Goal: Information Seeking & Learning: Learn about a topic

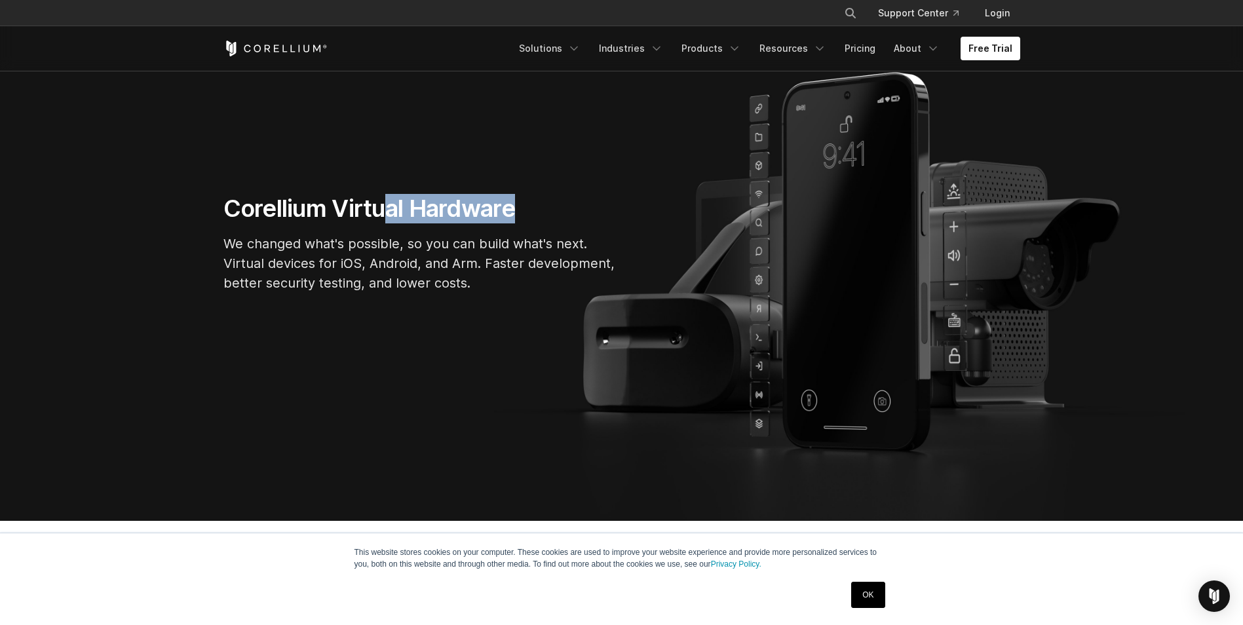
drag, startPoint x: 385, startPoint y: 203, endPoint x: 610, endPoint y: 203, distance: 224.7
click at [610, 203] on h1 "Corellium Virtual Hardware" at bounding box center [419, 208] width 393 height 29
drag, startPoint x: 610, startPoint y: 203, endPoint x: 372, endPoint y: 361, distance: 285.4
click at [372, 361] on section "Corellium Virtual Hardware We changed what's possible, so you can build what's …" at bounding box center [621, 249] width 1243 height 544
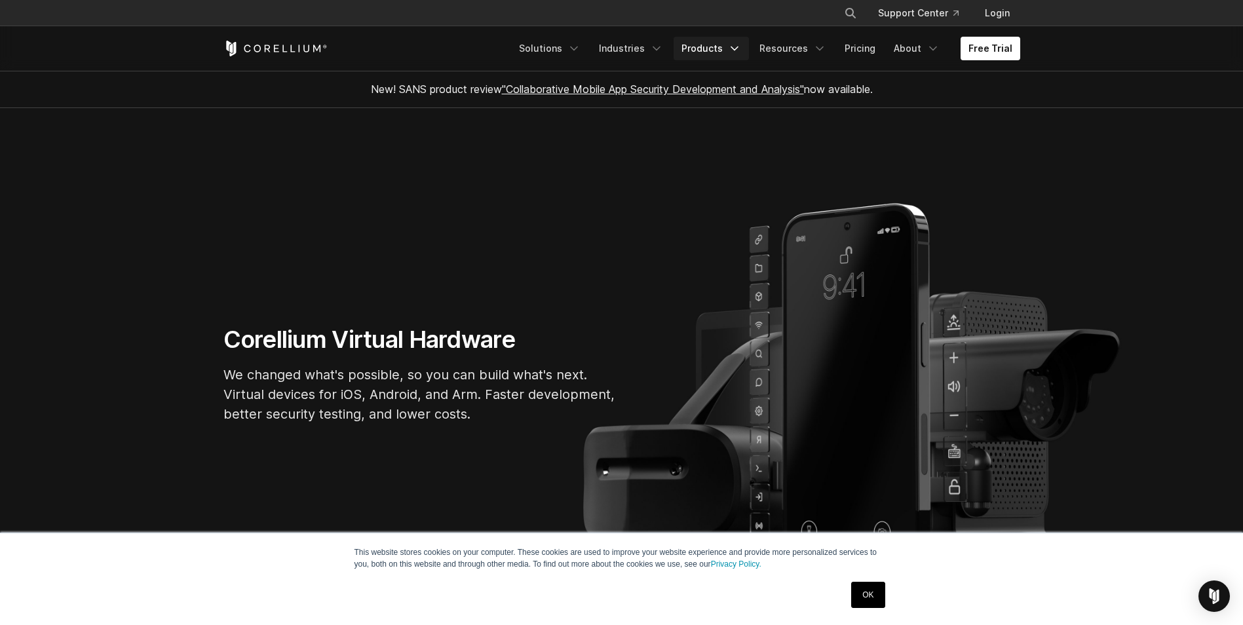
click at [741, 52] on icon "Navigation Menu" at bounding box center [734, 48] width 13 height 13
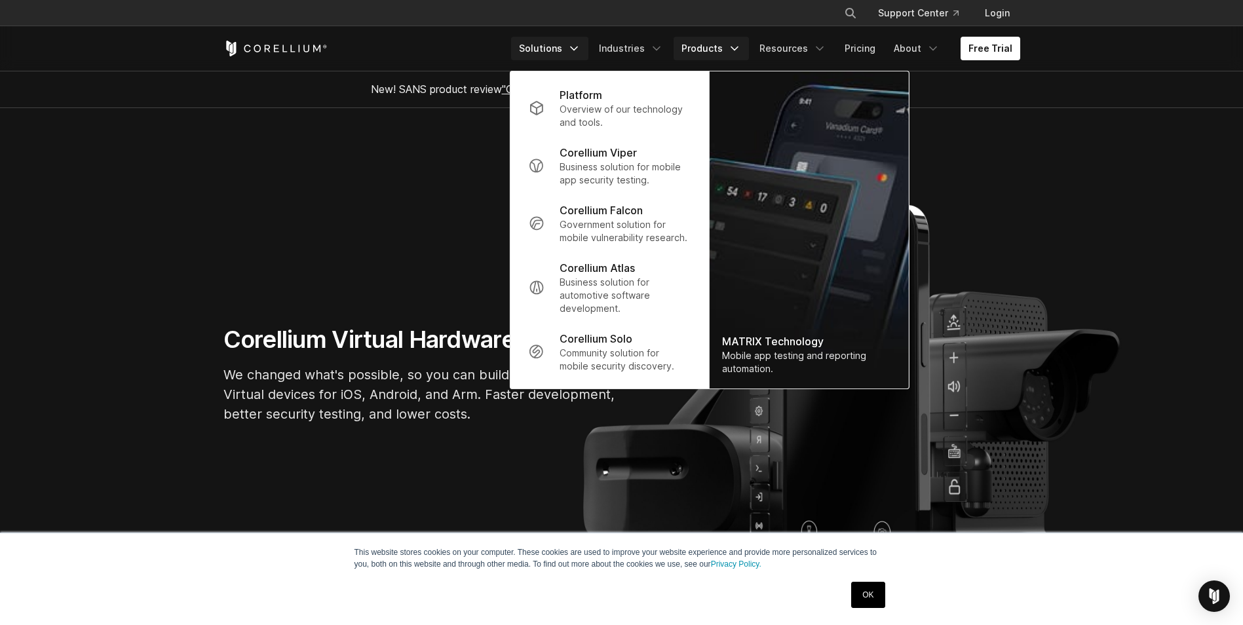
click at [580, 45] on icon "Navigation Menu" at bounding box center [573, 48] width 13 height 13
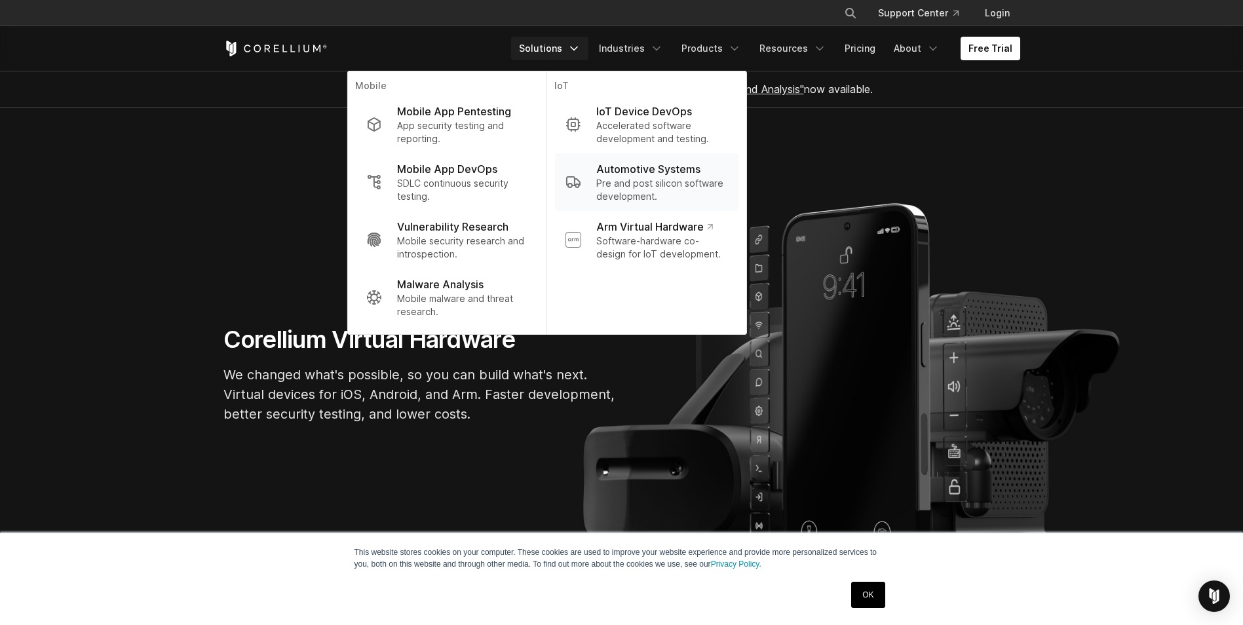
click at [643, 181] on p "Pre and post silicon software development." at bounding box center [661, 190] width 131 height 26
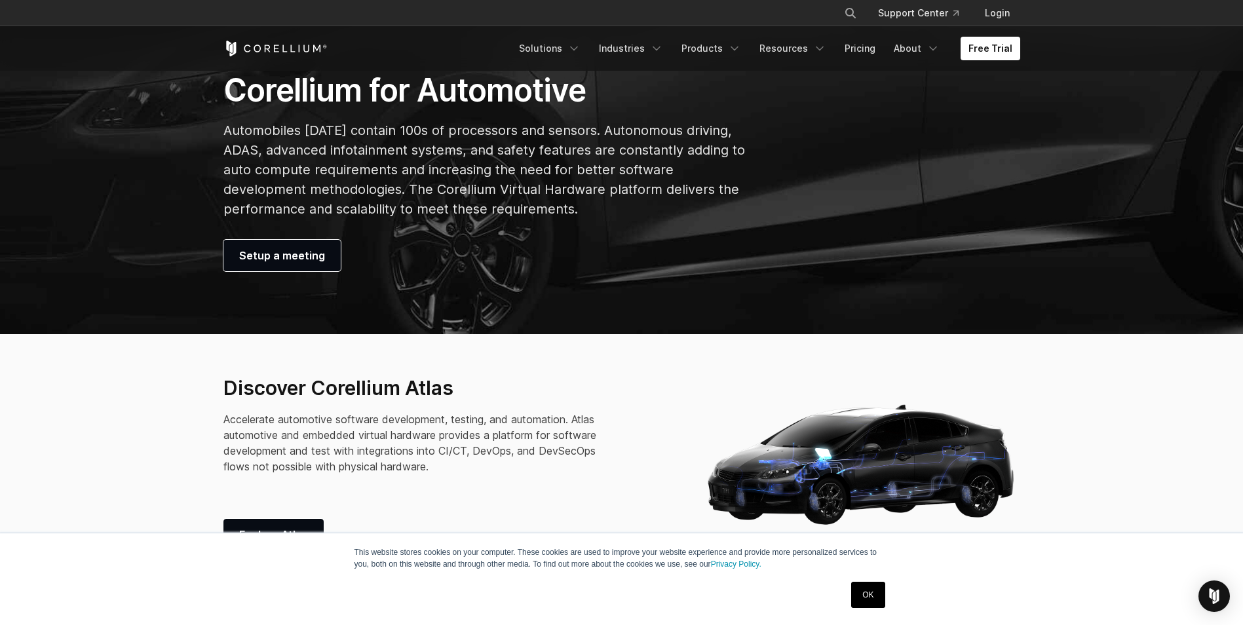
scroll to position [262, 0]
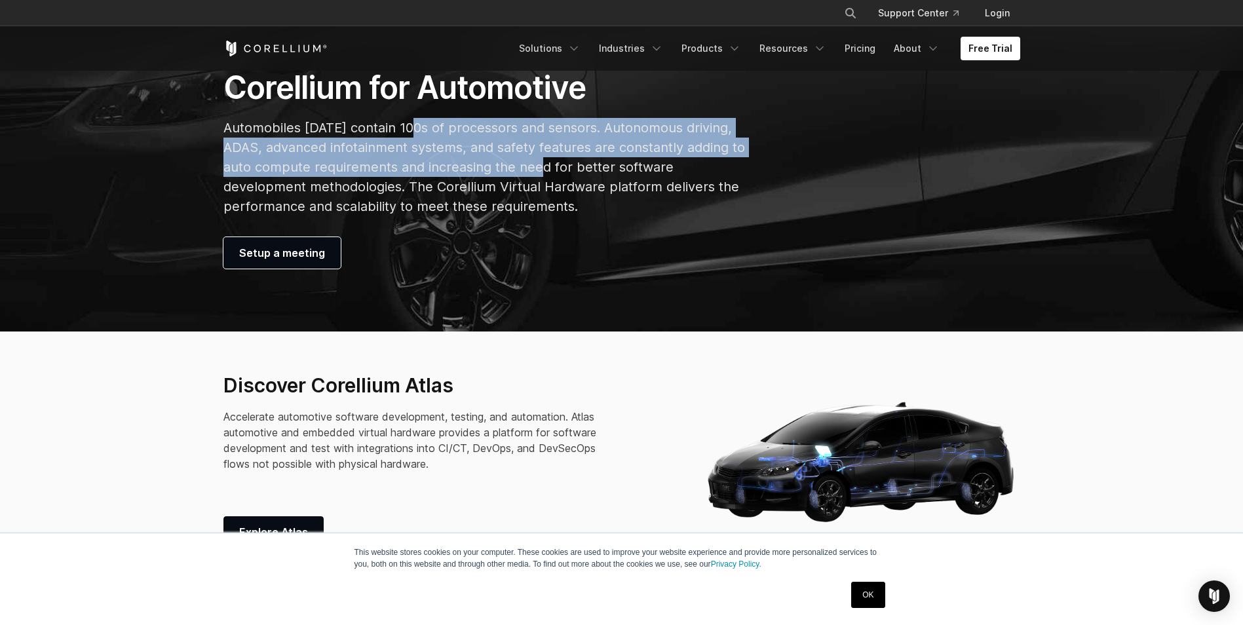
drag, startPoint x: 437, startPoint y: 133, endPoint x: 548, endPoint y: 164, distance: 114.9
click at [548, 164] on p "Automobiles today contain 100s of processors and sensors. Autonomous driving, A…" at bounding box center [484, 167] width 522 height 98
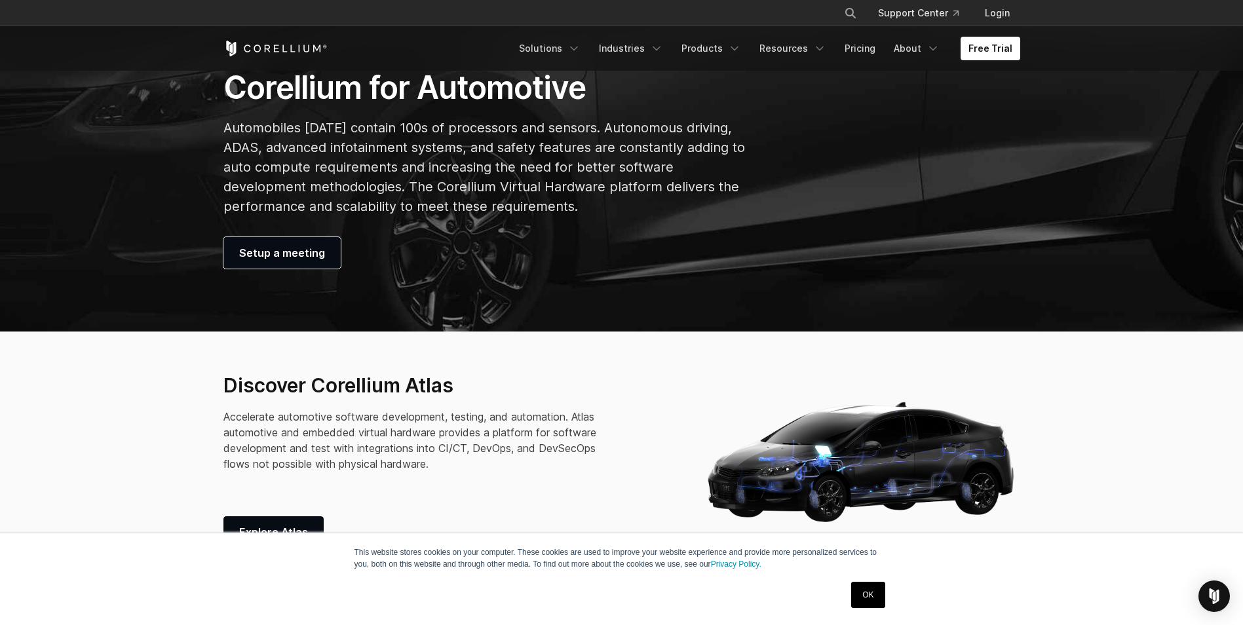
drag, startPoint x: 548, startPoint y: 164, endPoint x: 533, endPoint y: 189, distance: 29.3
click at [533, 189] on p "Automobiles today contain 100s of processors and sensors. Autonomous driving, A…" at bounding box center [484, 167] width 522 height 98
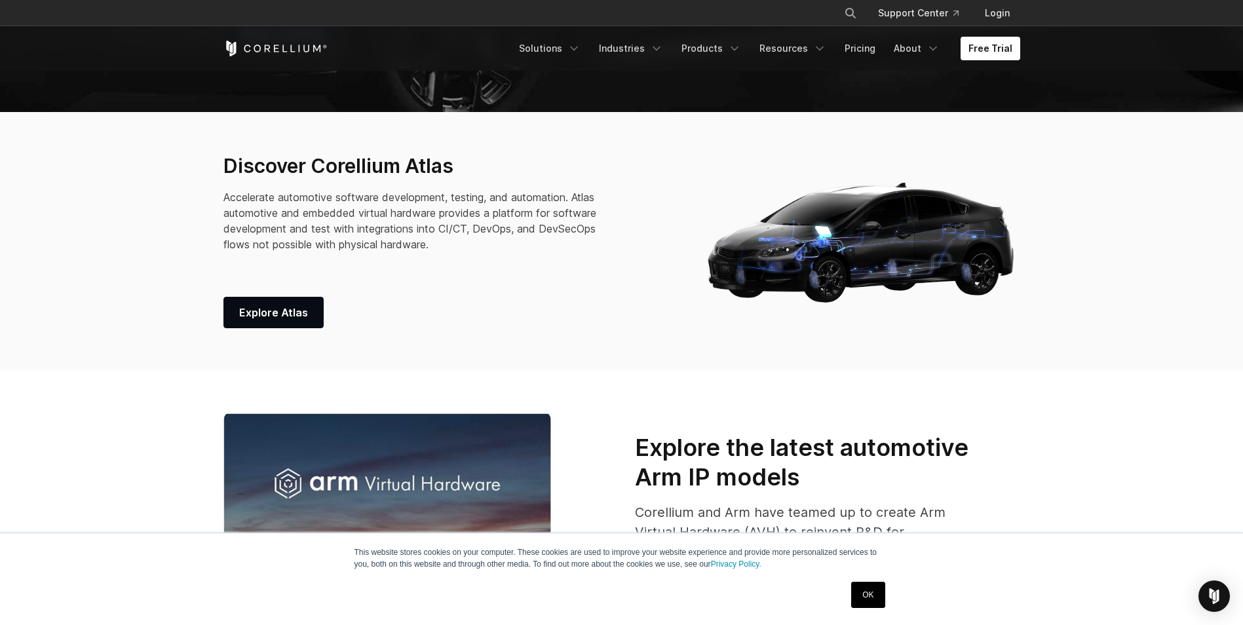
scroll to position [524, 0]
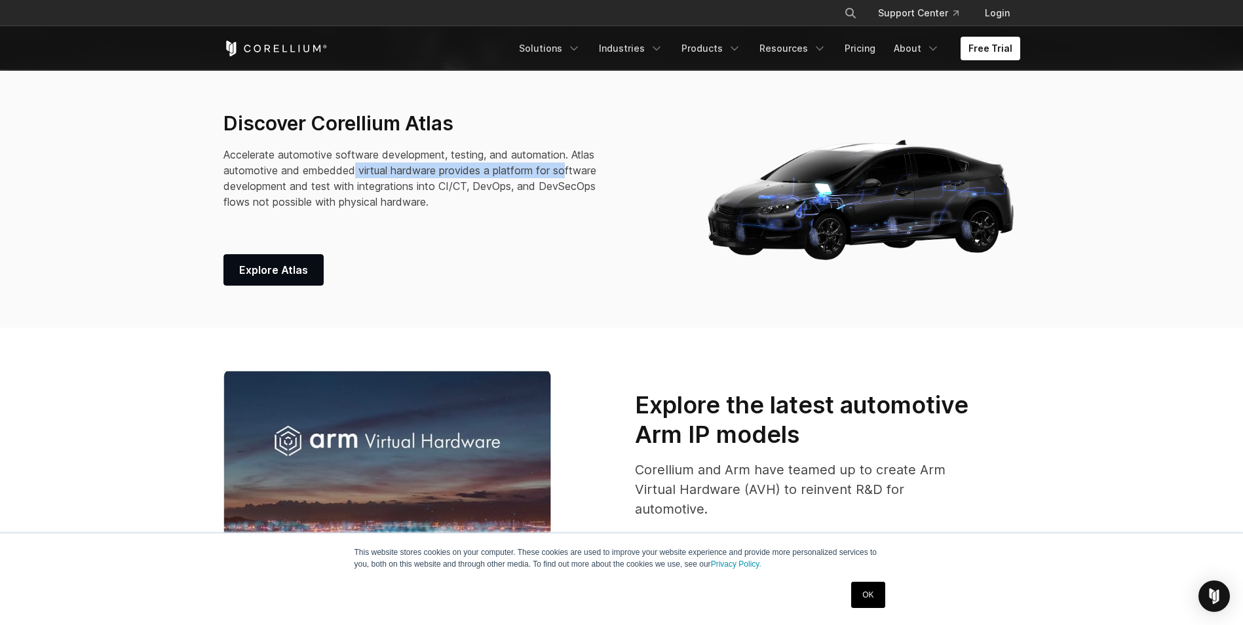
drag, startPoint x: 356, startPoint y: 170, endPoint x: 567, endPoint y: 178, distance: 210.4
click at [567, 178] on p "Accelerate automotive software development, testing, and automation. Atlas auto…" at bounding box center [417, 178] width 389 height 63
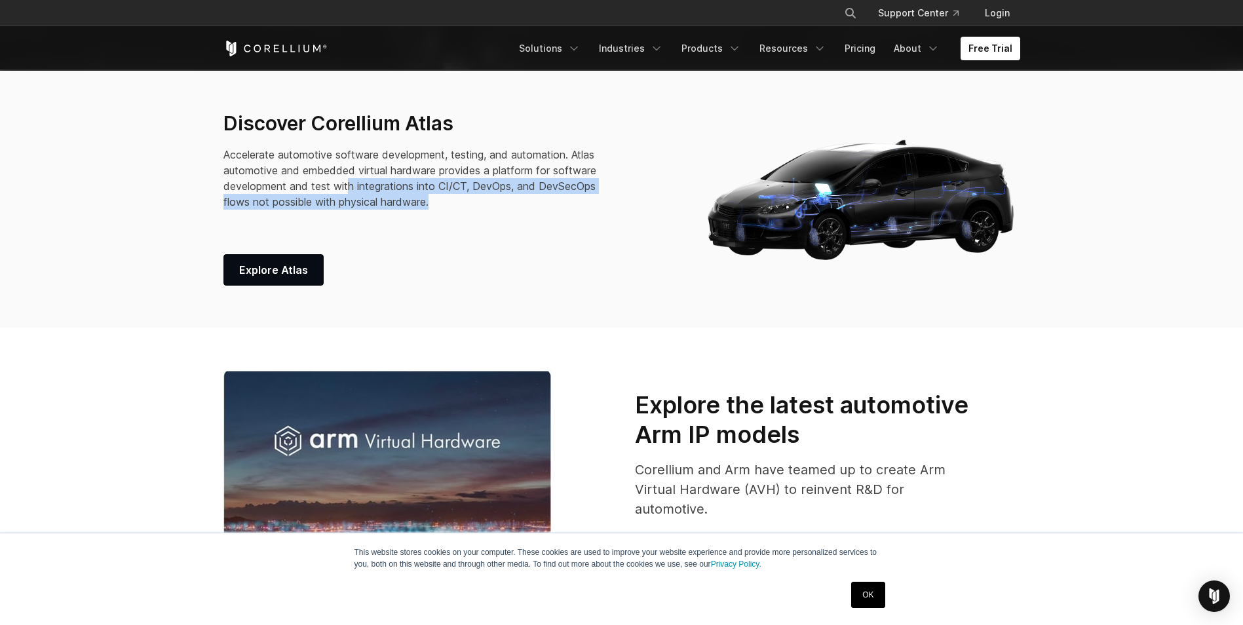
drag, startPoint x: 350, startPoint y: 185, endPoint x: 435, endPoint y: 198, distance: 86.3
click at [435, 198] on p "Accelerate automotive software development, testing, and automation. Atlas auto…" at bounding box center [417, 178] width 389 height 63
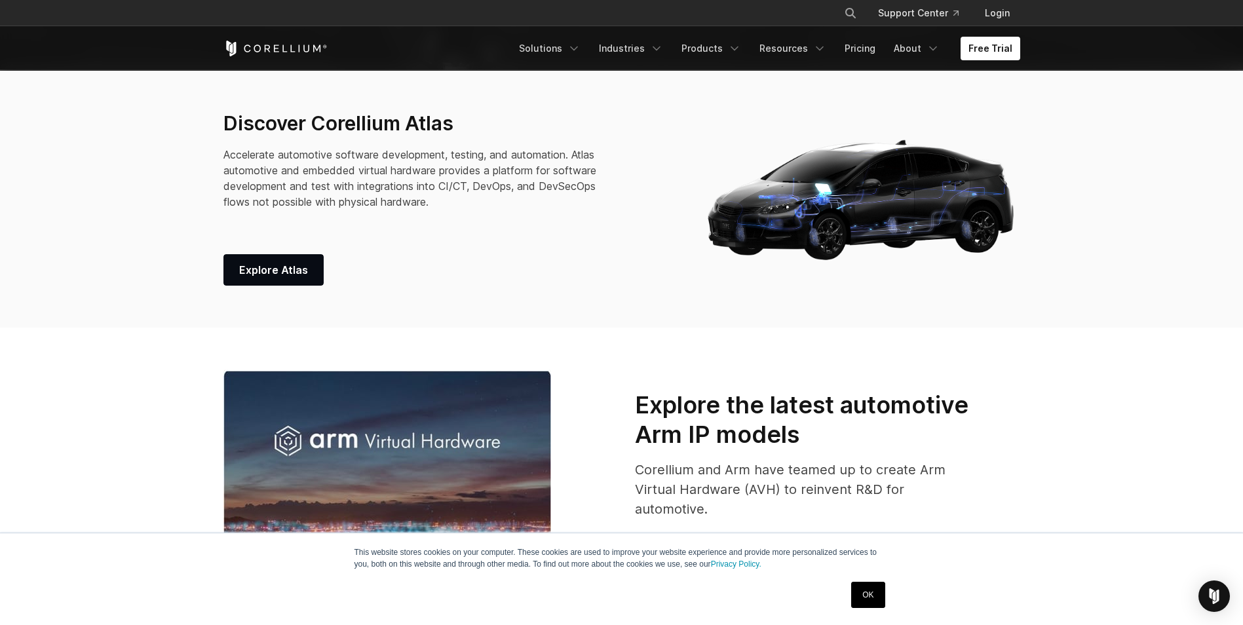
drag, startPoint x: 435, startPoint y: 198, endPoint x: 454, endPoint y: 214, distance: 24.7
click at [454, 214] on div "Discover Corellium Atlas Accelerate automotive software development, testing, a…" at bounding box center [450, 198] width 454 height 174
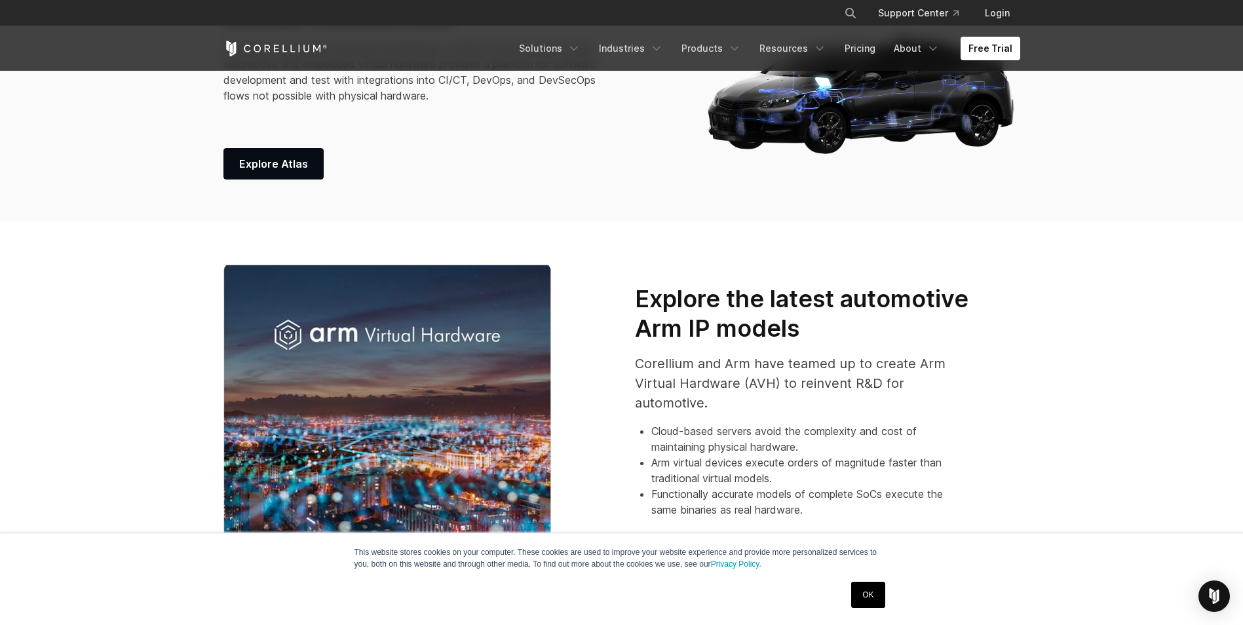
scroll to position [655, 0]
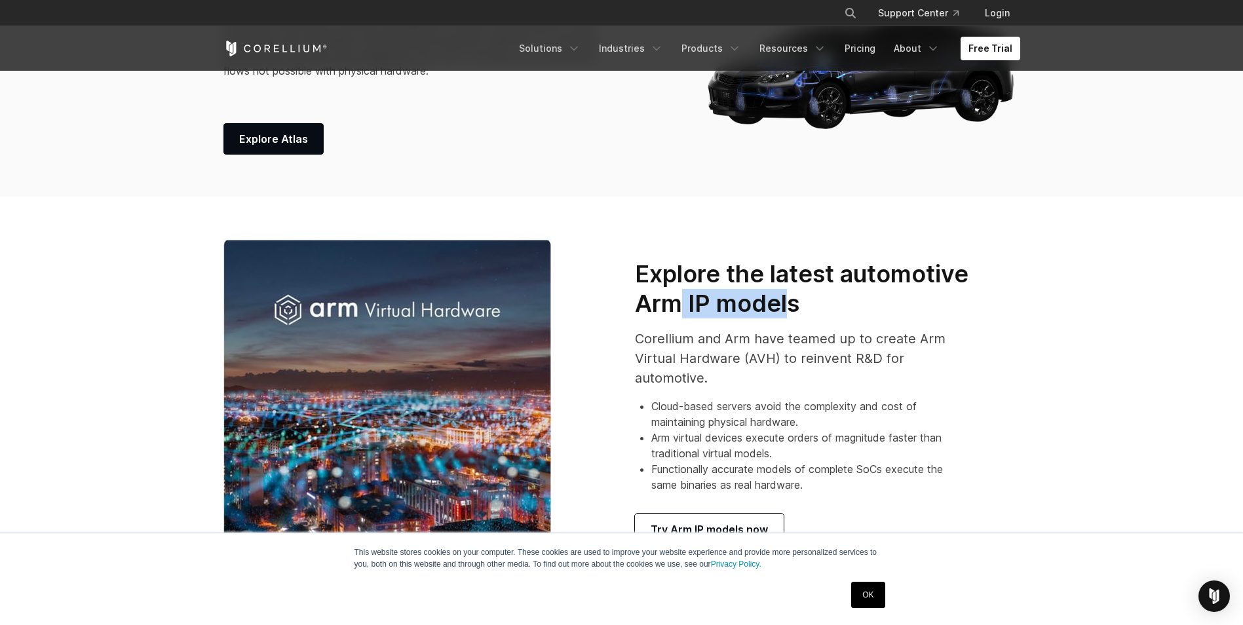
drag, startPoint x: 681, startPoint y: 305, endPoint x: 785, endPoint y: 304, distance: 104.2
click at [785, 304] on h3 "Explore the latest automotive Arm IP models" at bounding box center [802, 288] width 335 height 59
drag, startPoint x: 785, startPoint y: 304, endPoint x: 861, endPoint y: 328, distance: 78.9
click at [861, 328] on div "Explore the latest automotive Arm IP models Corellium and Arm have teamed up to…" at bounding box center [818, 402] width 367 height 286
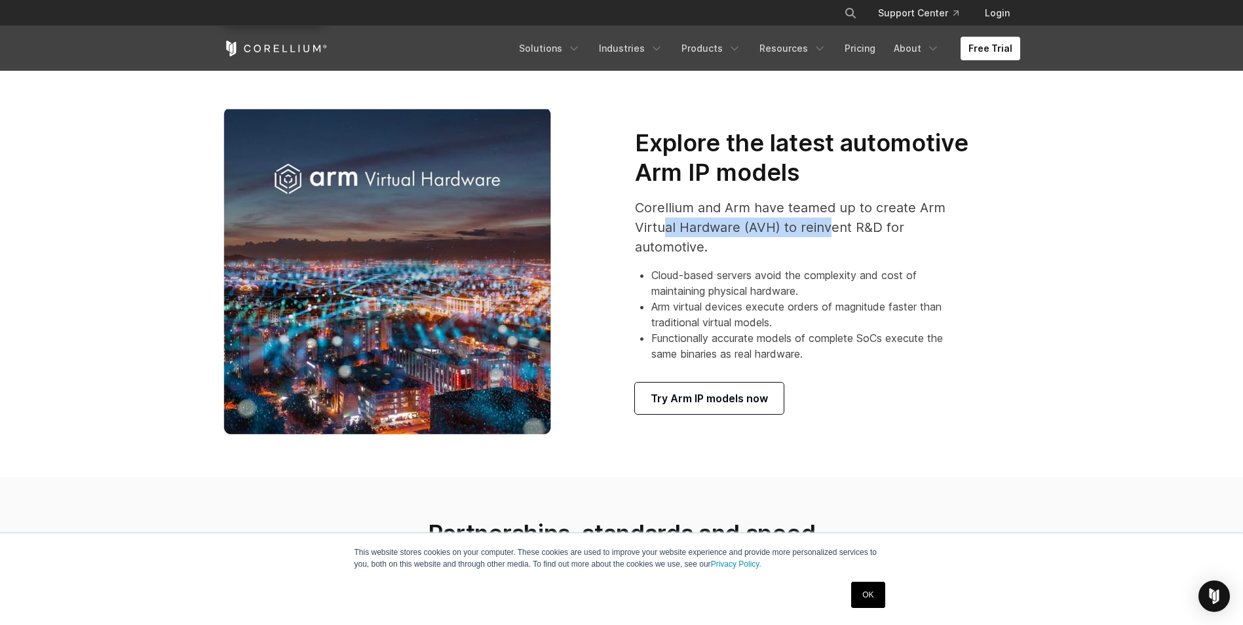
drag, startPoint x: 661, startPoint y: 227, endPoint x: 826, endPoint y: 229, distance: 165.1
click at [826, 229] on span "Corellium and Arm have teamed up to create Arm Virtual Hardware (AVH) to reinve…" at bounding box center [790, 227] width 310 height 55
drag, startPoint x: 826, startPoint y: 229, endPoint x: 836, endPoint y: 318, distance: 89.7
click at [836, 318] on li "Arm virtual devices execute orders of magnitude faster than traditional virtual…" at bounding box center [810, 314] width 319 height 31
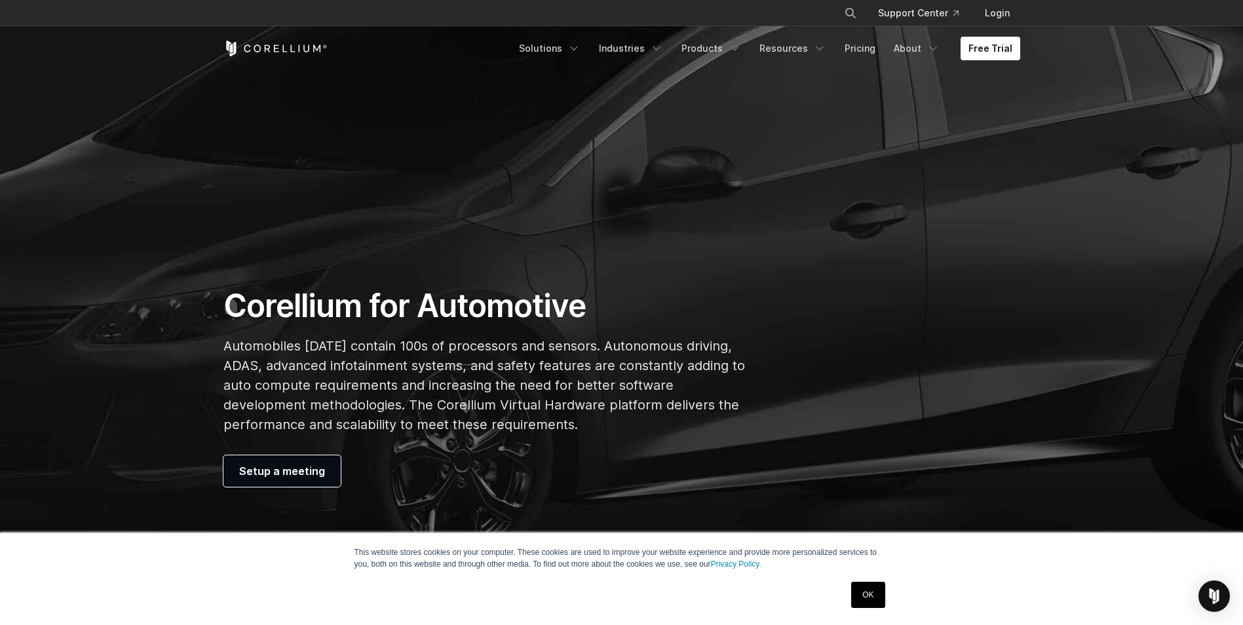
scroll to position [0, 0]
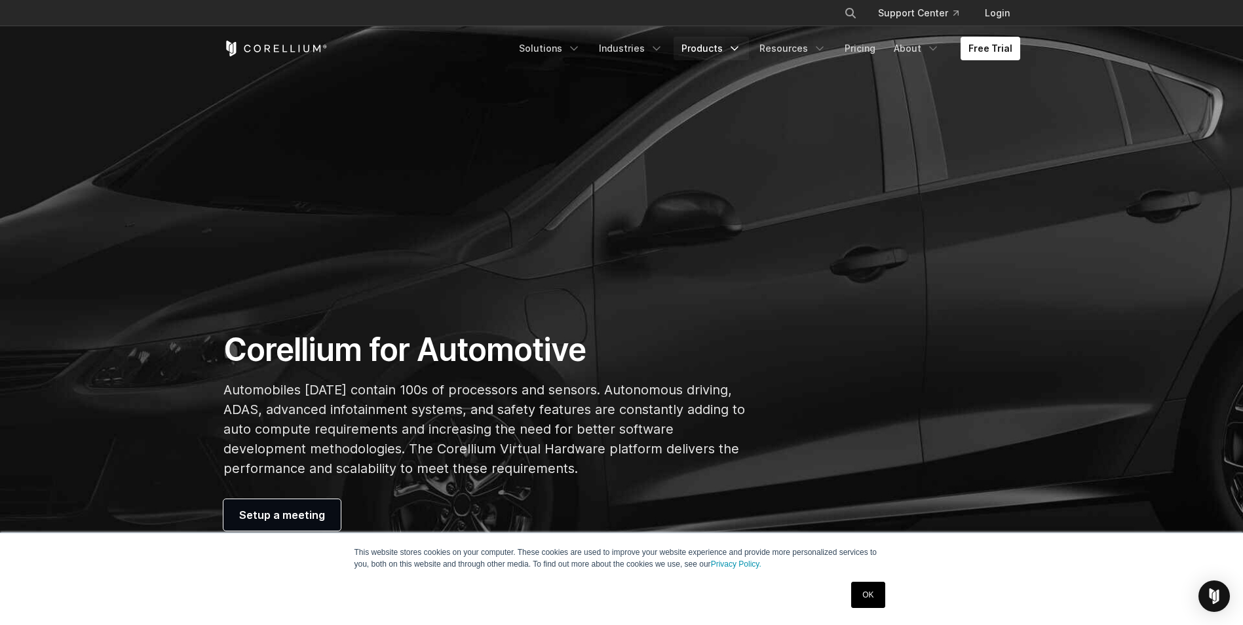
click at [737, 47] on icon "Navigation Menu" at bounding box center [734, 48] width 13 height 13
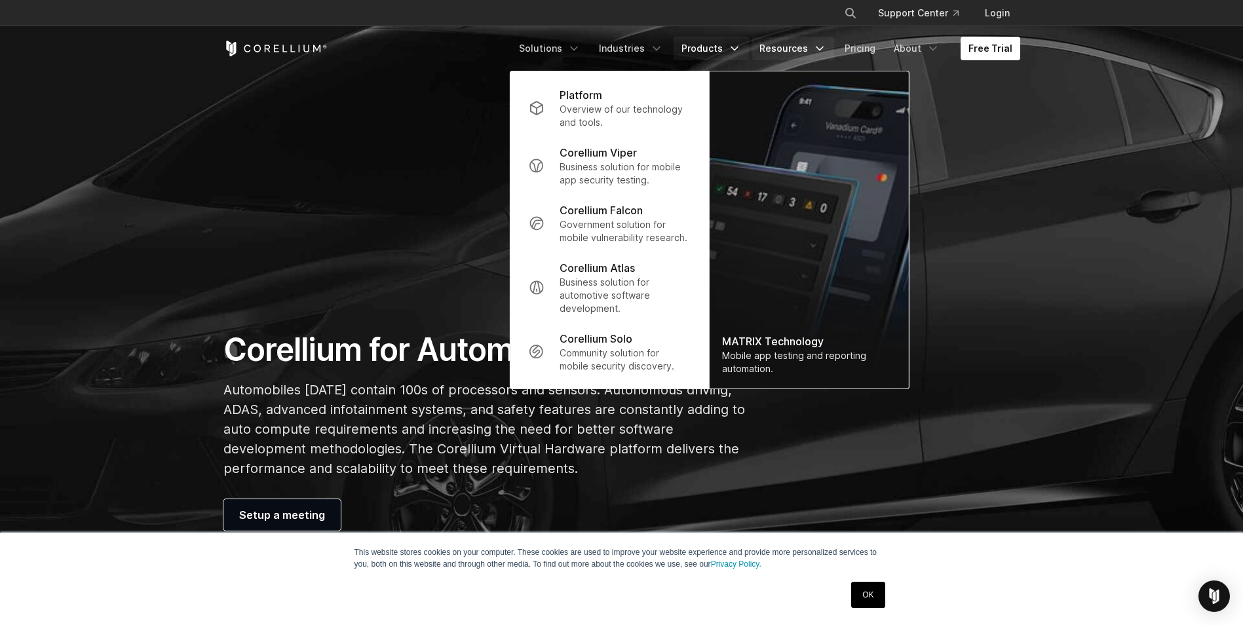
click at [821, 50] on icon "Navigation Menu" at bounding box center [819, 48] width 13 height 13
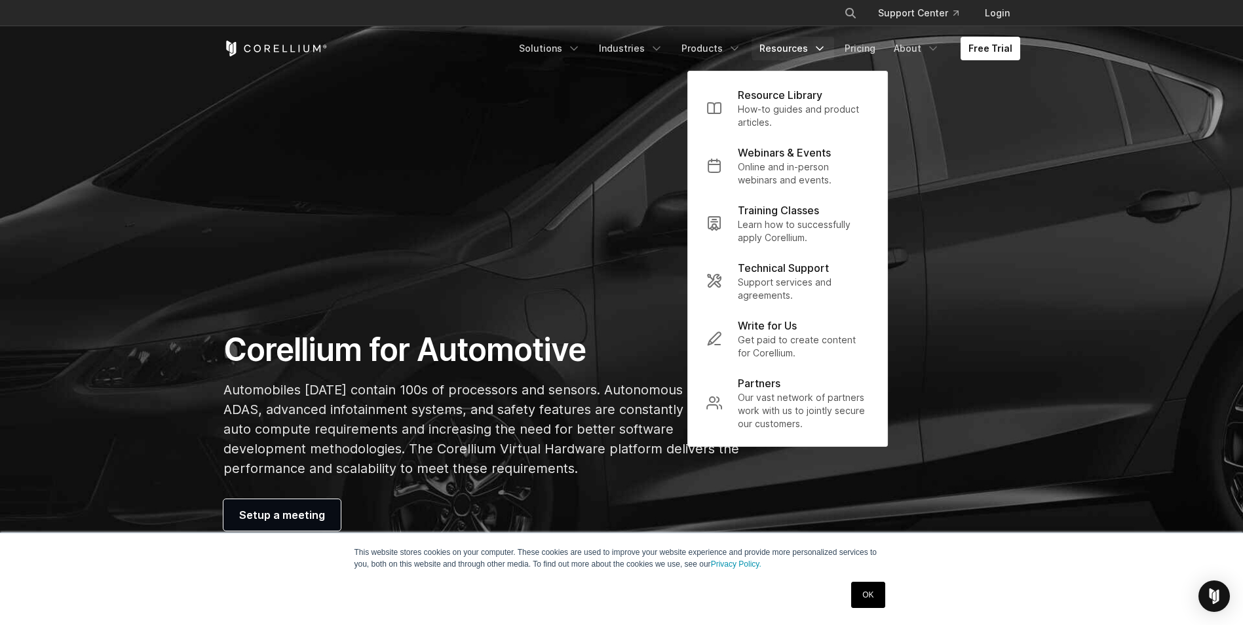
click at [532, 294] on section "Corellium for Automotive Automobiles today contain 100s of processors and senso…" at bounding box center [621, 296] width 1243 height 593
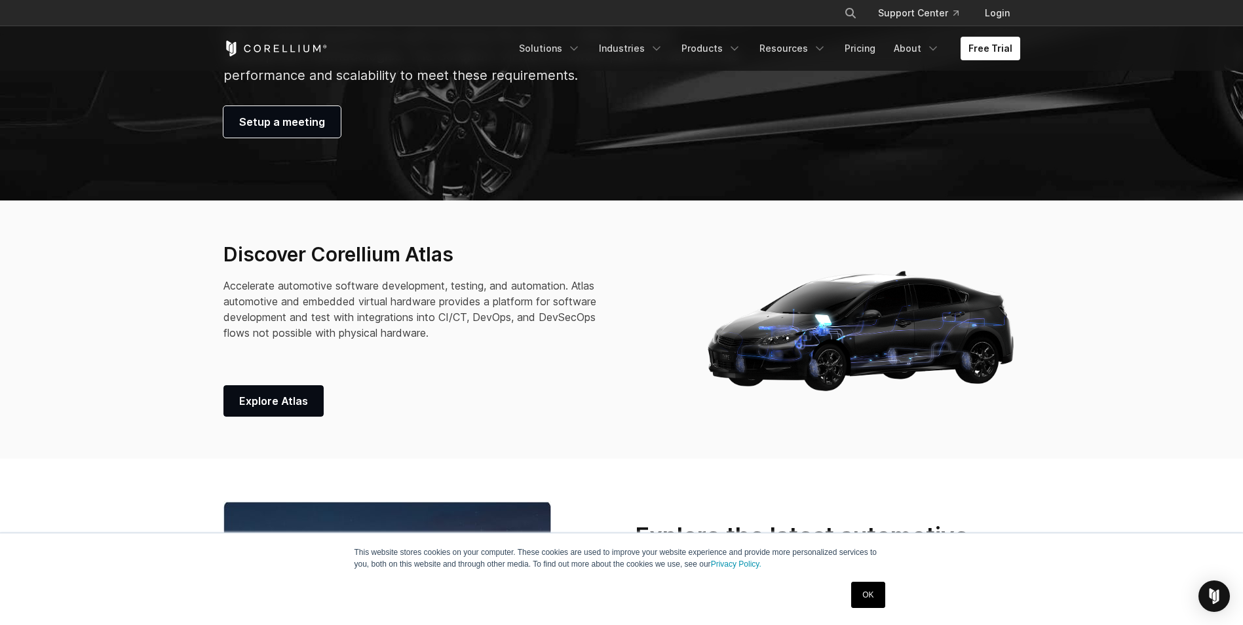
scroll to position [524, 0]
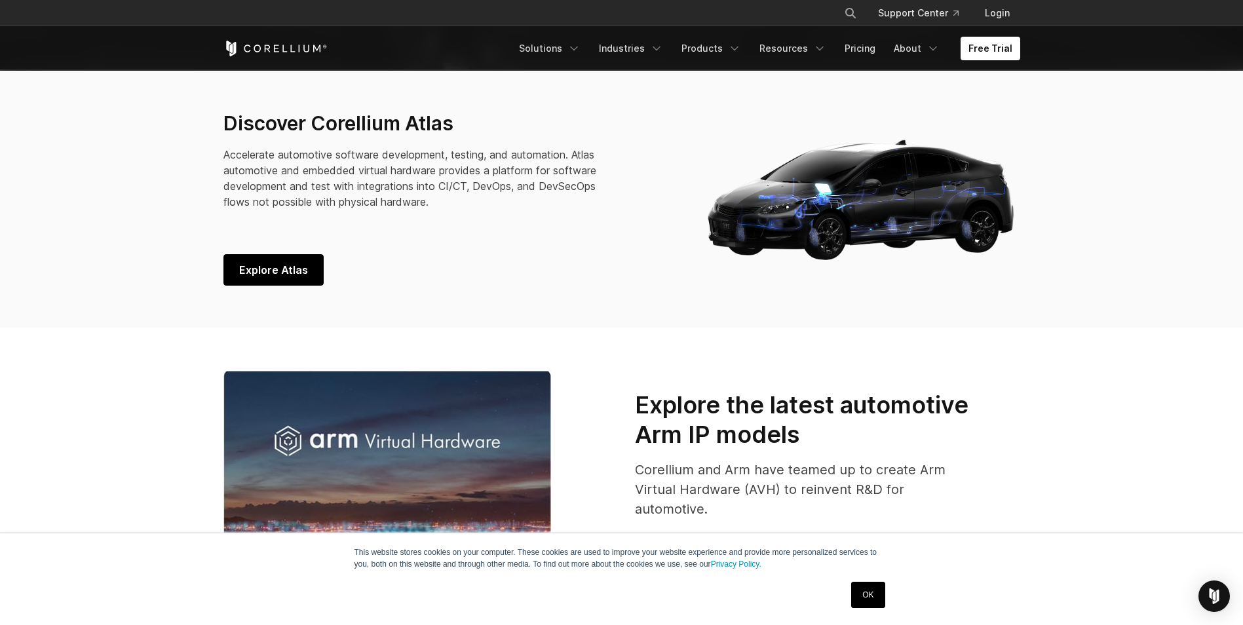
click at [294, 271] on span "Explore Atlas" at bounding box center [273, 270] width 69 height 16
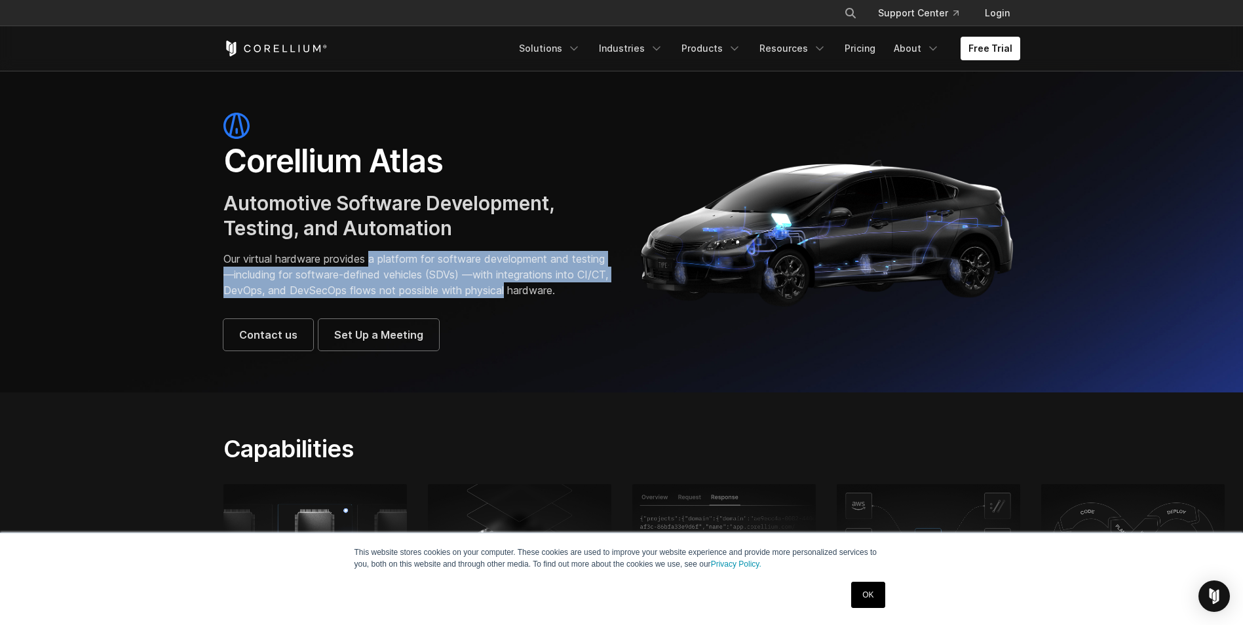
drag, startPoint x: 380, startPoint y: 258, endPoint x: 563, endPoint y: 291, distance: 185.8
click at [563, 291] on p "Our virtual hardware provides a platform for software development and testing—i…" at bounding box center [415, 274] width 385 height 47
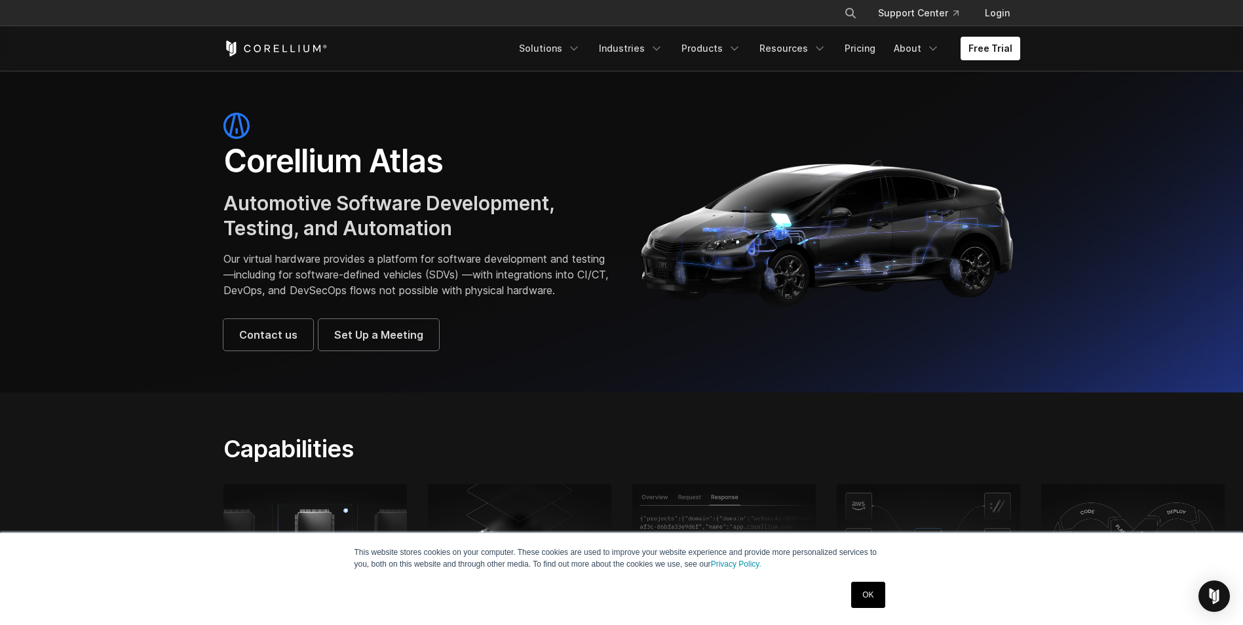
drag, startPoint x: 563, startPoint y: 291, endPoint x: 525, endPoint y: 329, distance: 53.3
click at [525, 329] on div "Corellium Atlas Automotive Software Development, Testing, and Automation Our vi…" at bounding box center [415, 232] width 385 height 238
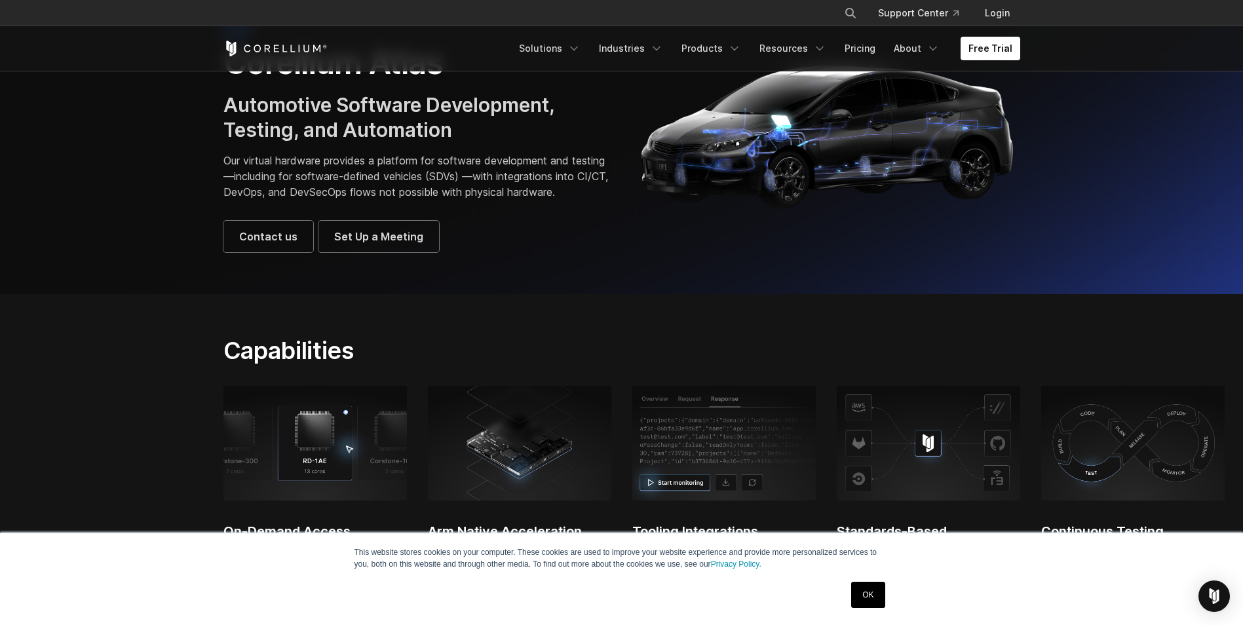
scroll to position [131, 0]
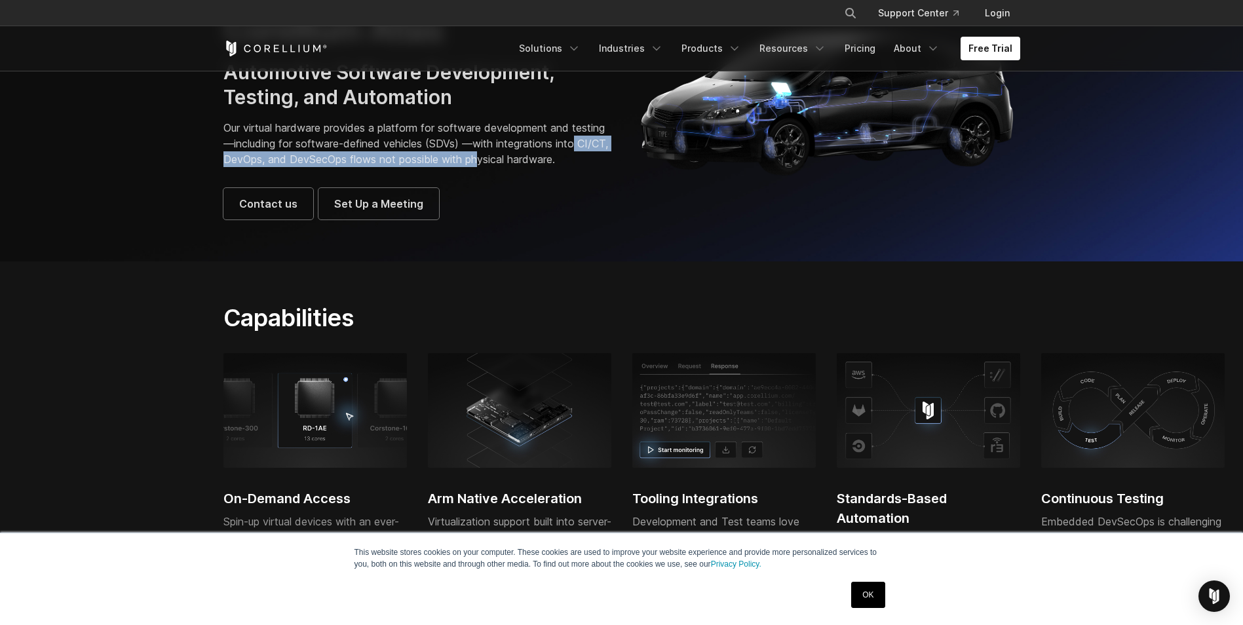
drag, startPoint x: 242, startPoint y: 164, endPoint x: 535, endPoint y: 160, distance: 292.2
click at [535, 160] on p "Our virtual hardware provides a platform for software development and testing—i…" at bounding box center [415, 143] width 385 height 47
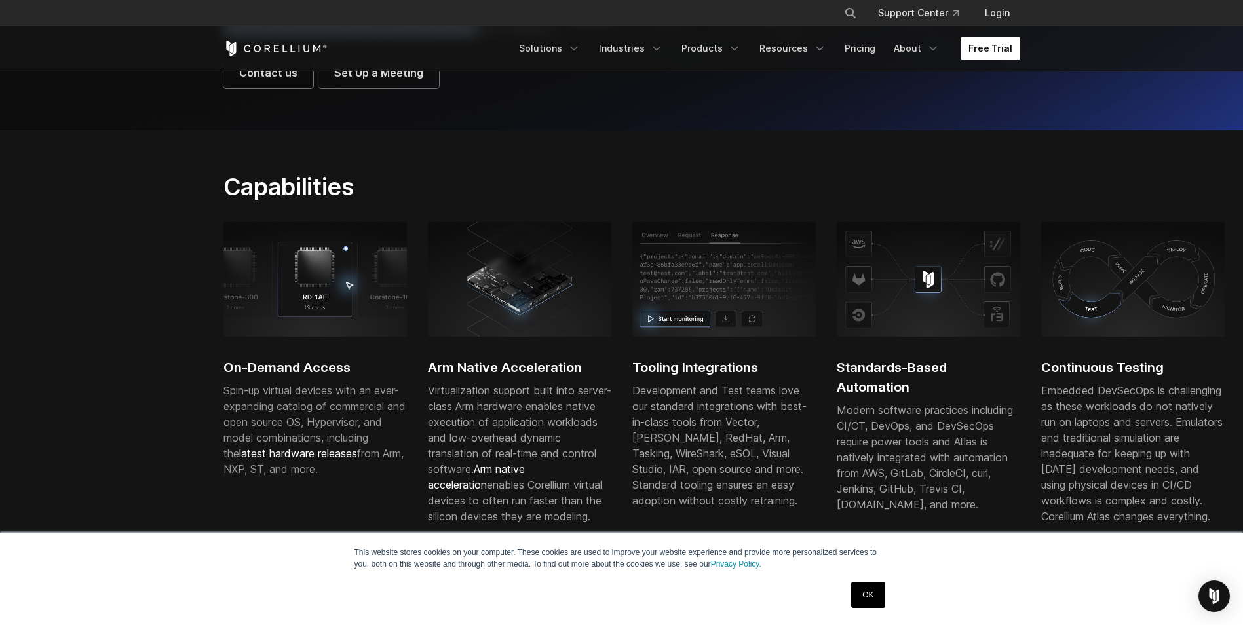
scroll to position [393, 0]
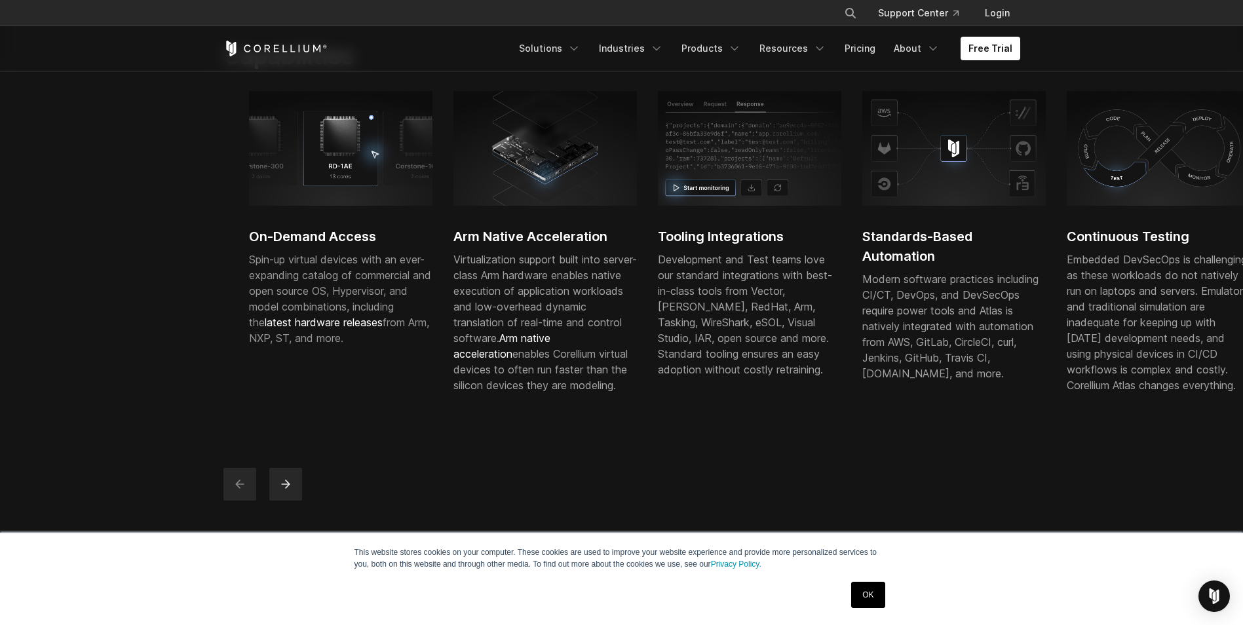
drag, startPoint x: 891, startPoint y: 297, endPoint x: 945, endPoint y: 297, distance: 53.7
click at [945, 297] on div "Modern software practices including CI/CT, DevOps, and DevSecOps require power …" at bounding box center [953, 326] width 183 height 110
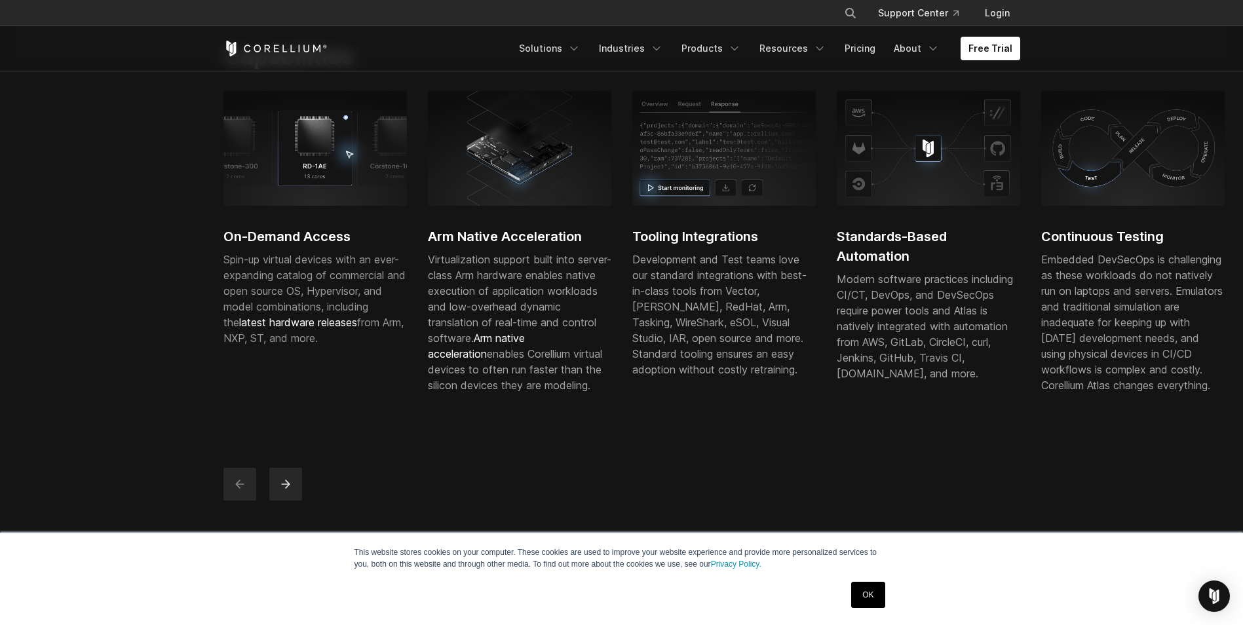
click at [525, 312] on div "Virtualization support built into server-class Arm hardware enables native exec…" at bounding box center [519, 322] width 183 height 141
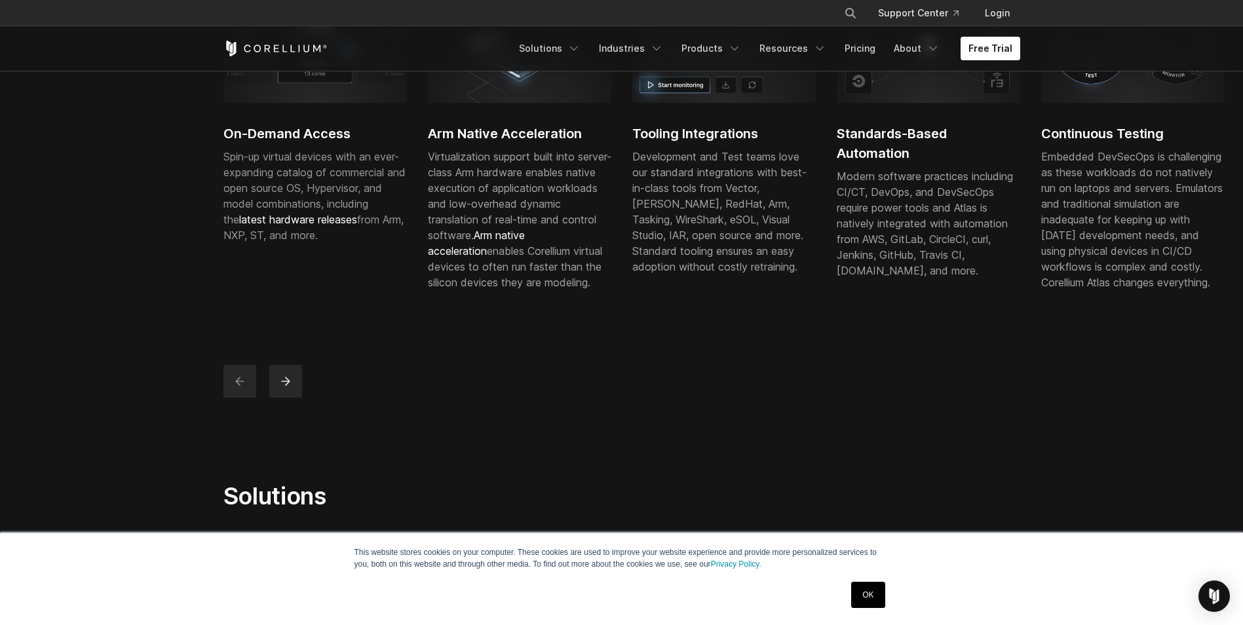
scroll to position [524, 0]
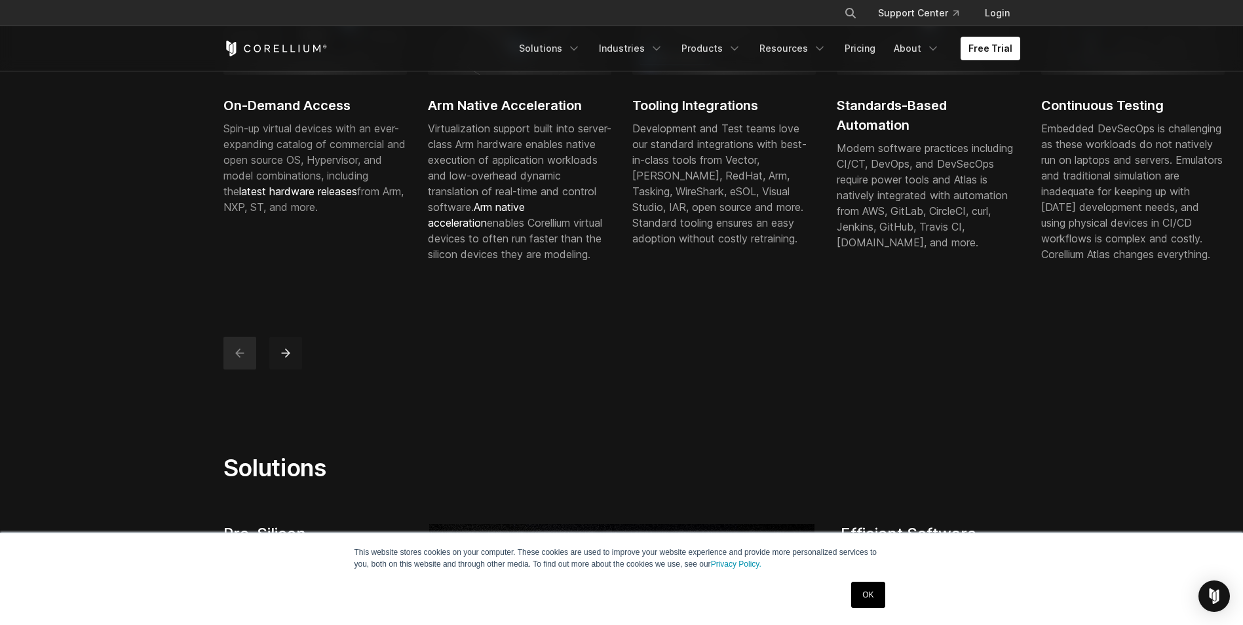
click at [280, 369] on button "next" at bounding box center [285, 353] width 33 height 33
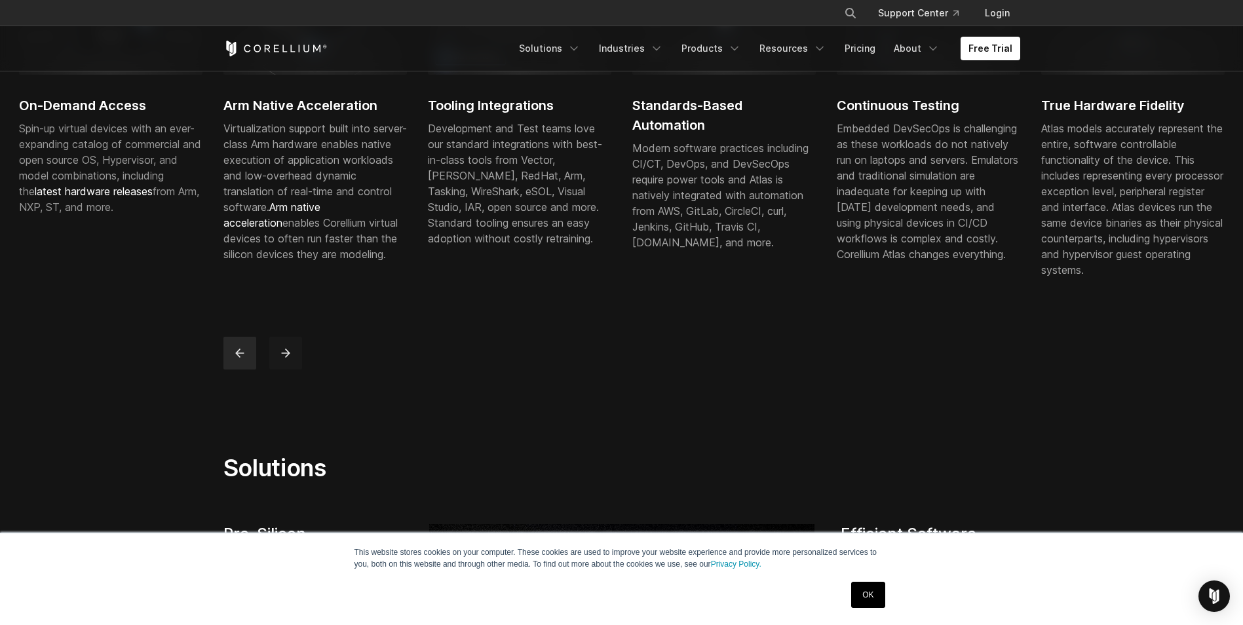
click at [280, 369] on button "next" at bounding box center [285, 353] width 33 height 33
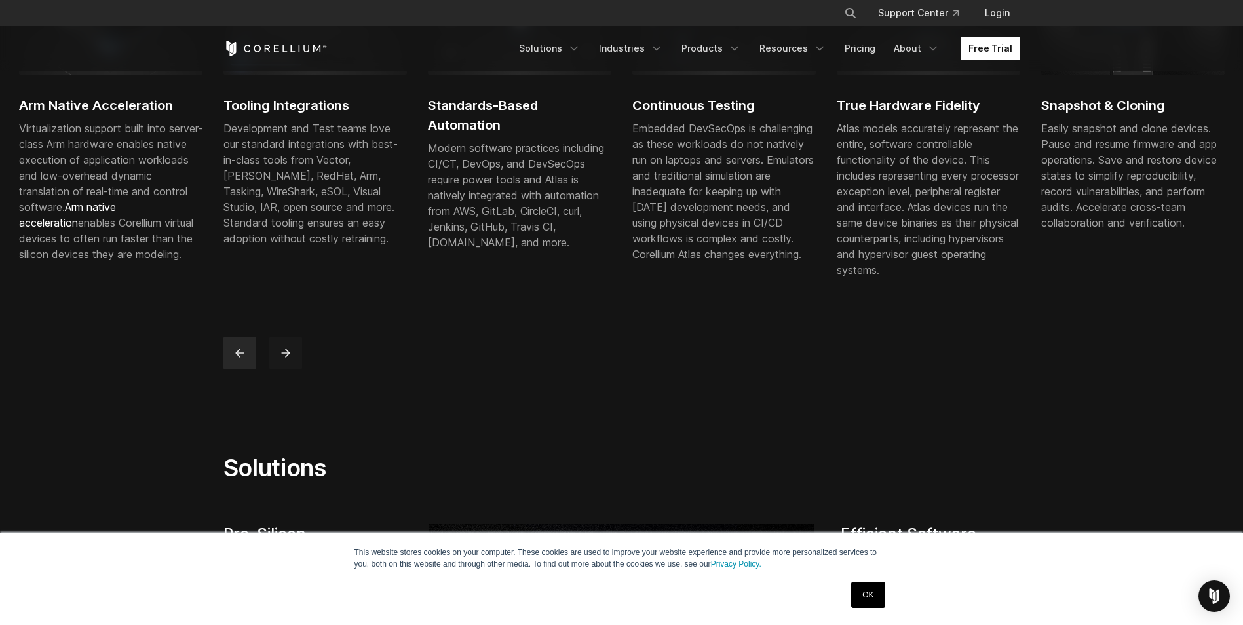
click at [280, 369] on button "next" at bounding box center [285, 353] width 33 height 33
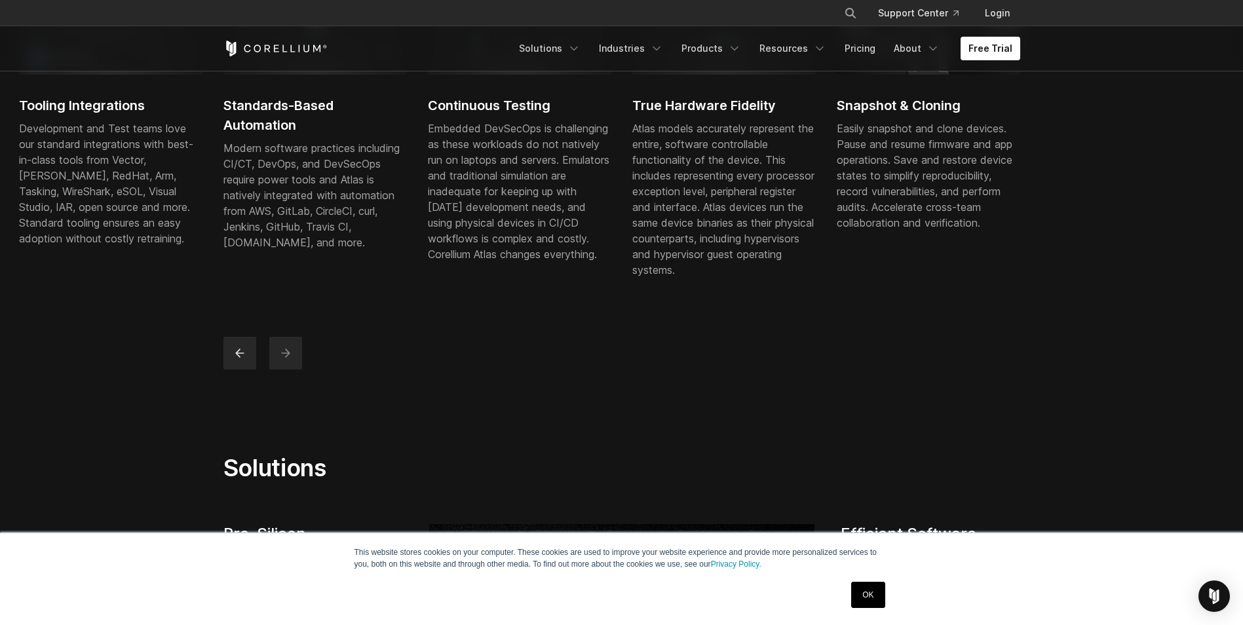
click at [280, 369] on button "next" at bounding box center [285, 353] width 33 height 33
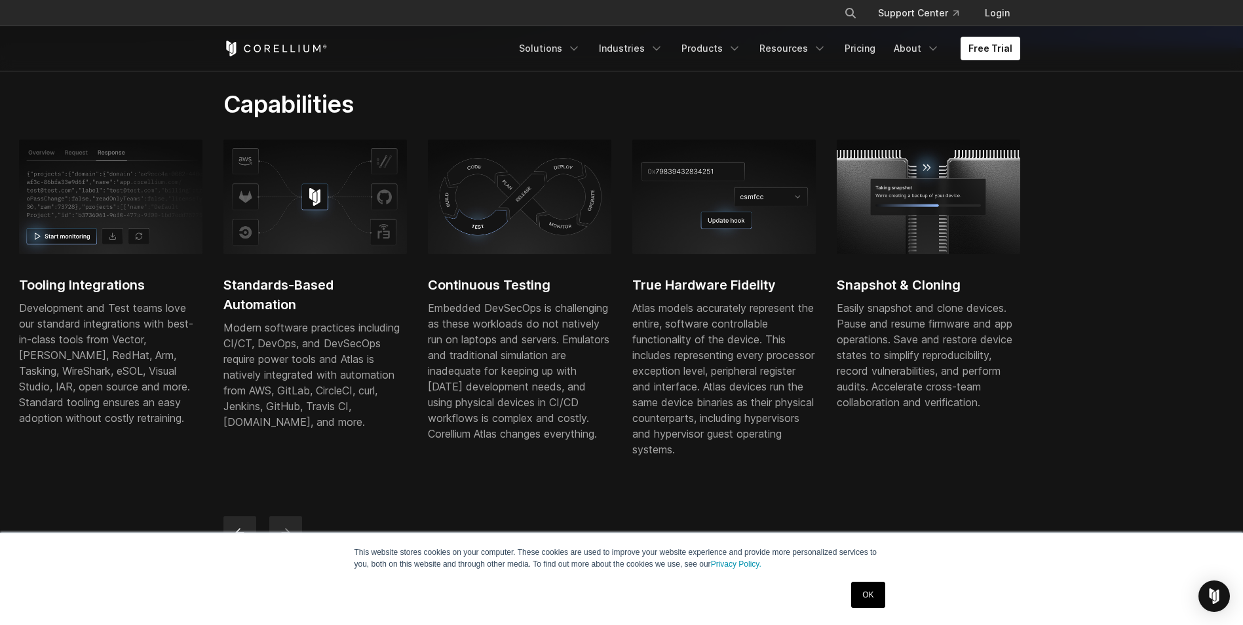
scroll to position [262, 0]
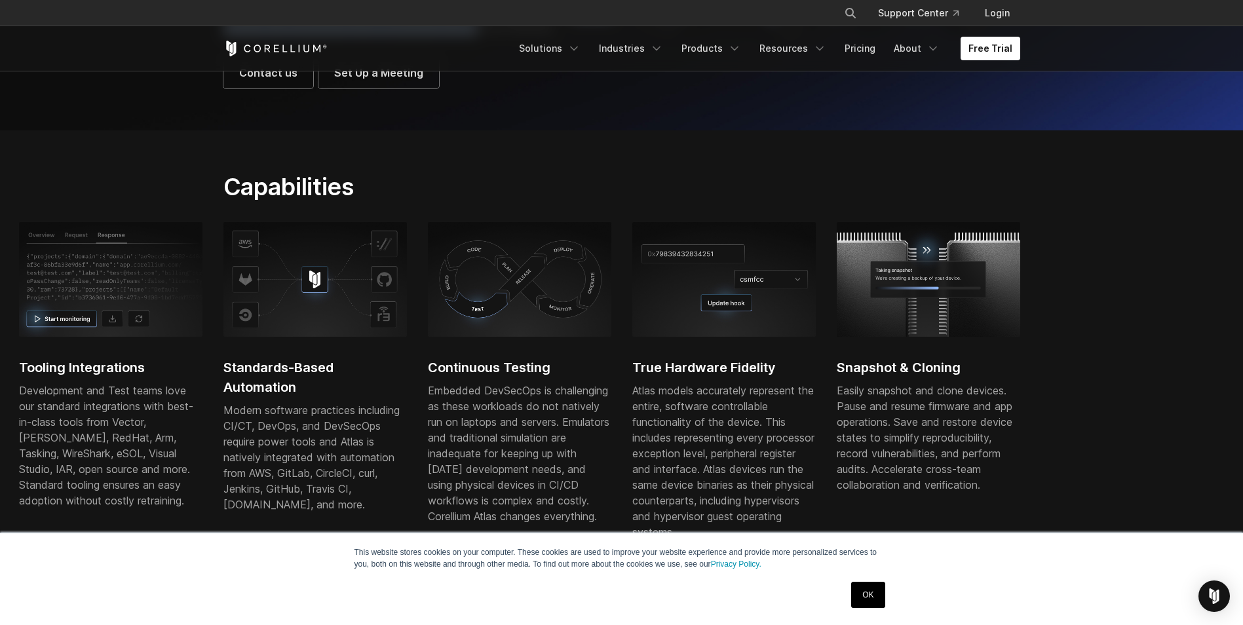
click at [730, 309] on img at bounding box center [723, 279] width 183 height 114
click at [544, 305] on img at bounding box center [519, 279] width 183 height 114
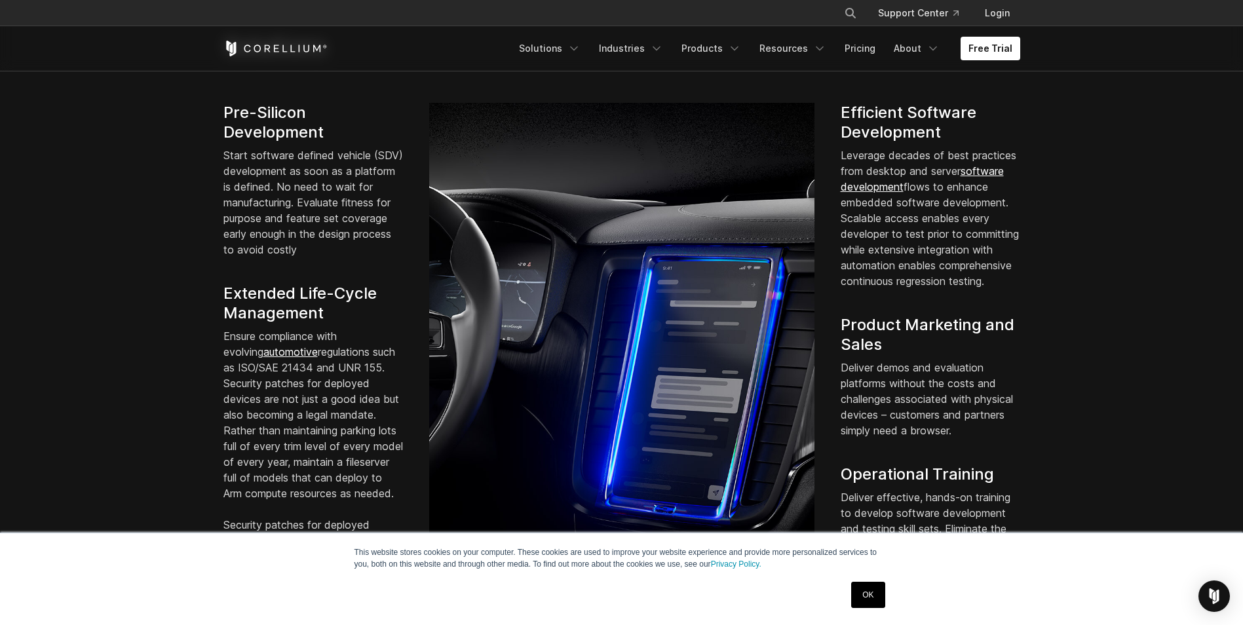
scroll to position [917, 0]
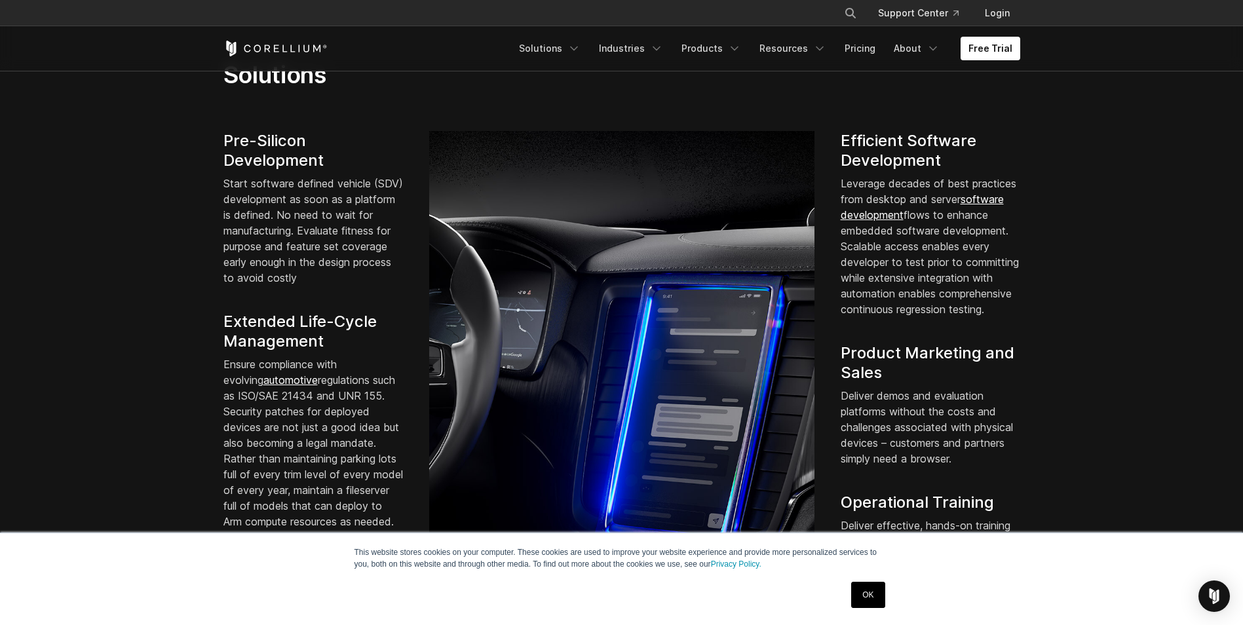
click at [336, 286] on p "Start software defined vehicle (SDV) development as soon as a platform is defin…" at bounding box center [312, 231] width 179 height 110
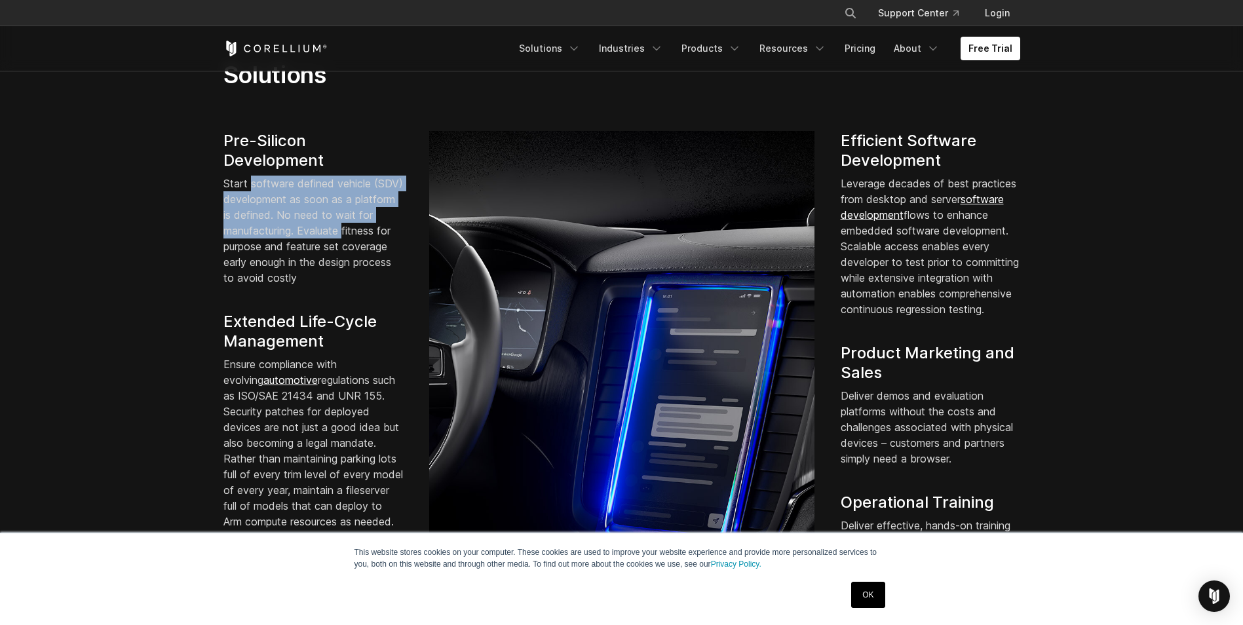
drag, startPoint x: 250, startPoint y: 203, endPoint x: 362, endPoint y: 245, distance: 119.6
click at [362, 245] on p "Start software defined vehicle (SDV) development as soon as a platform is defin…" at bounding box center [312, 231] width 179 height 110
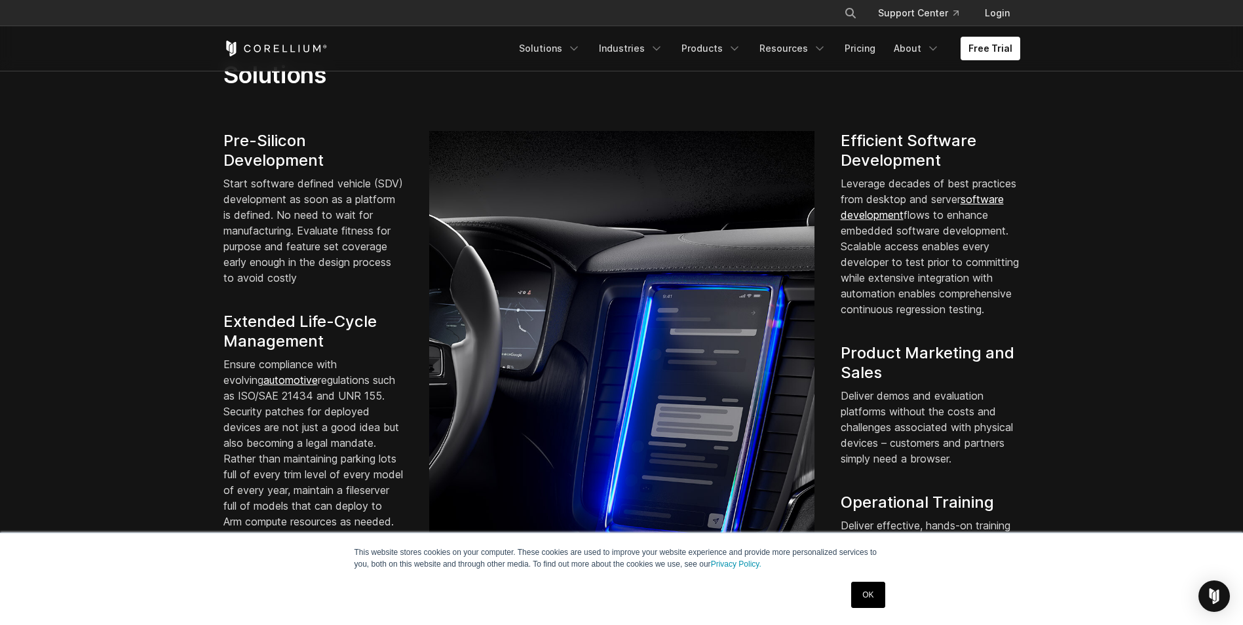
drag, startPoint x: 362, startPoint y: 245, endPoint x: 350, endPoint y: 267, distance: 24.3
click at [350, 267] on p "Start software defined vehicle (SDV) development as soon as a platform is defin…" at bounding box center [312, 231] width 179 height 110
drag, startPoint x: 236, startPoint y: 259, endPoint x: 343, endPoint y: 297, distance: 113.9
click at [343, 286] on p "Start software defined vehicle (SDV) development as soon as a platform is defin…" at bounding box center [312, 231] width 179 height 110
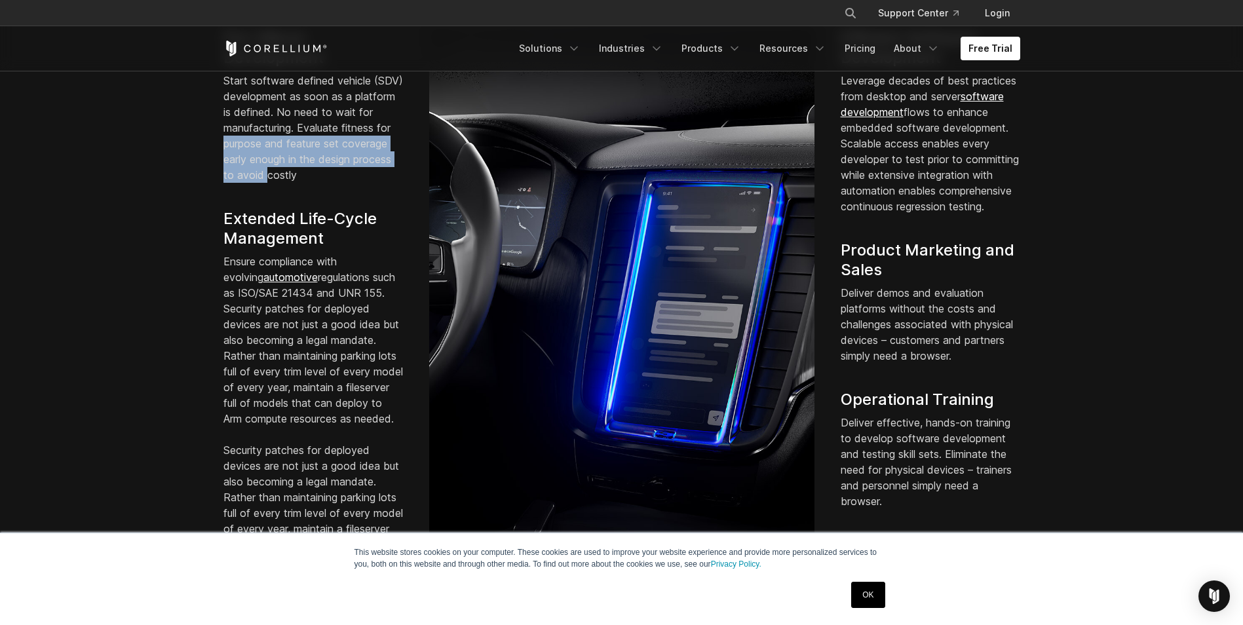
scroll to position [1048, 0]
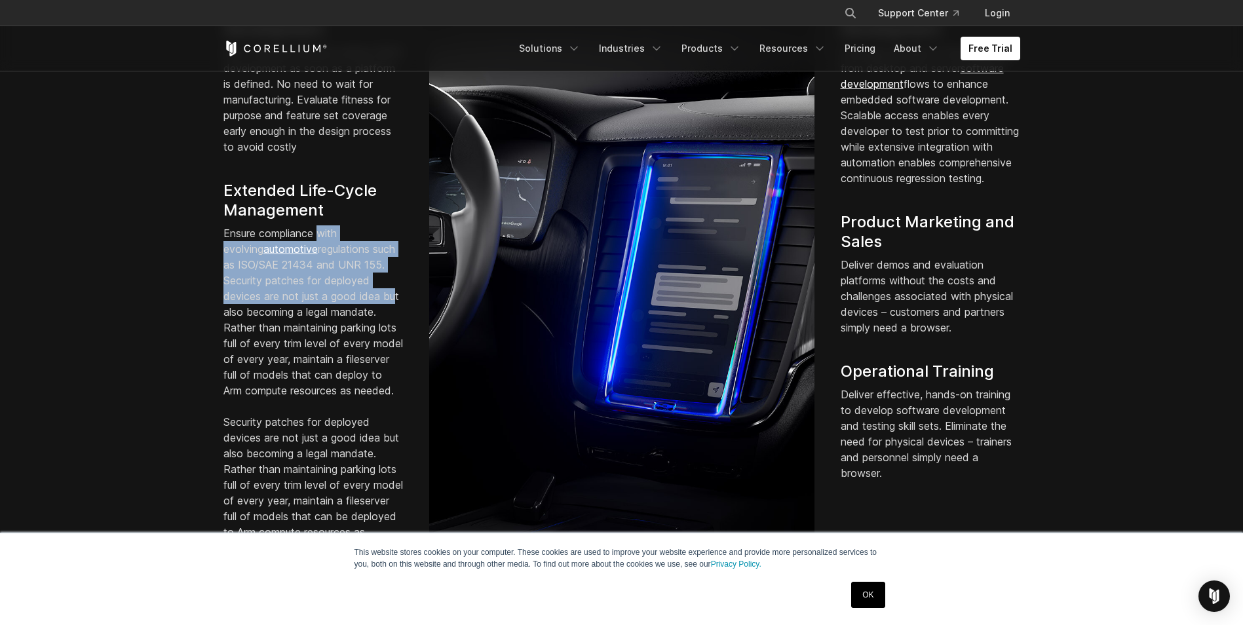
drag, startPoint x: 322, startPoint y: 252, endPoint x: 389, endPoint y: 312, distance: 90.0
click at [389, 312] on p "Ensure compliance with evolving automotive regulations such as ISO/SAE 21434 an…" at bounding box center [312, 311] width 179 height 173
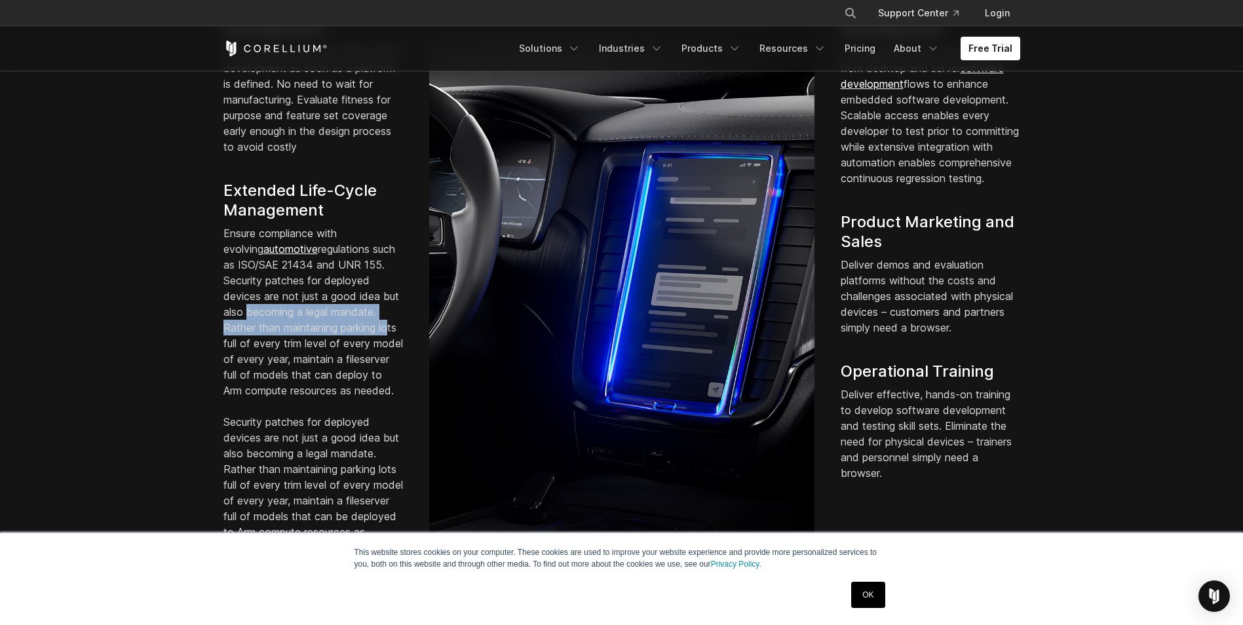
drag, startPoint x: 244, startPoint y: 329, endPoint x: 386, endPoint y: 345, distance: 142.4
click at [386, 345] on p "Ensure compliance with evolving automotive regulations such as ISO/SAE 21434 an…" at bounding box center [312, 311] width 179 height 173
drag, startPoint x: 239, startPoint y: 363, endPoint x: 279, endPoint y: 417, distance: 67.5
click at [279, 398] on p "Ensure compliance with evolving automotive regulations such as ISO/SAE 21434 an…" at bounding box center [312, 311] width 179 height 173
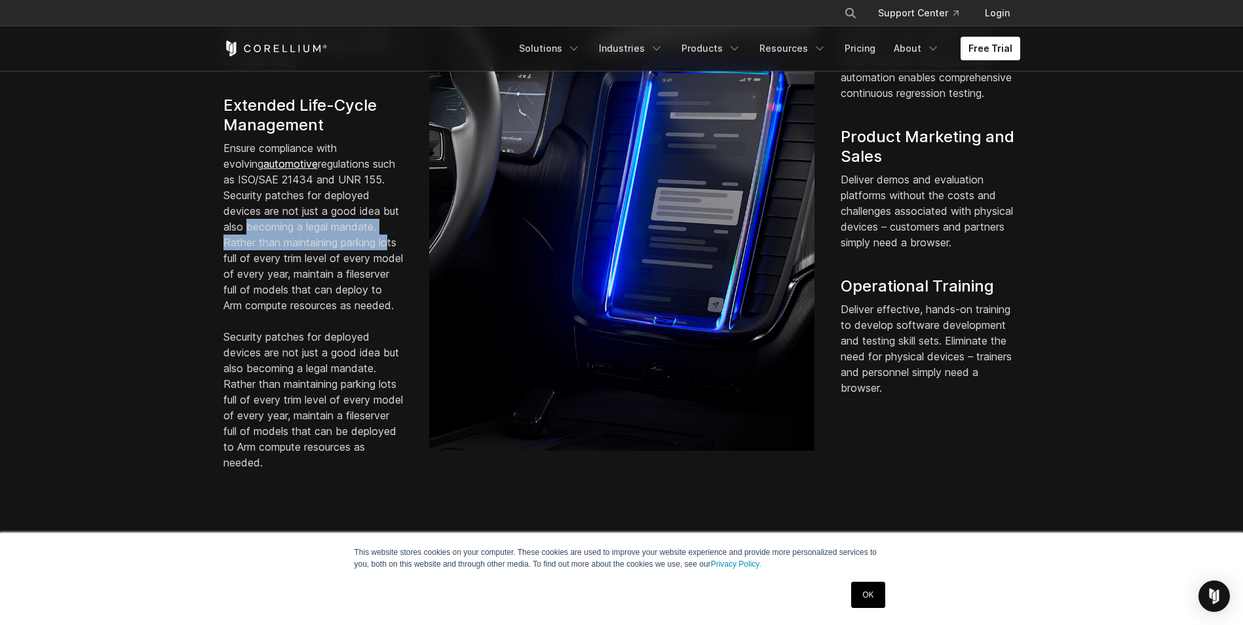
scroll to position [1179, 0]
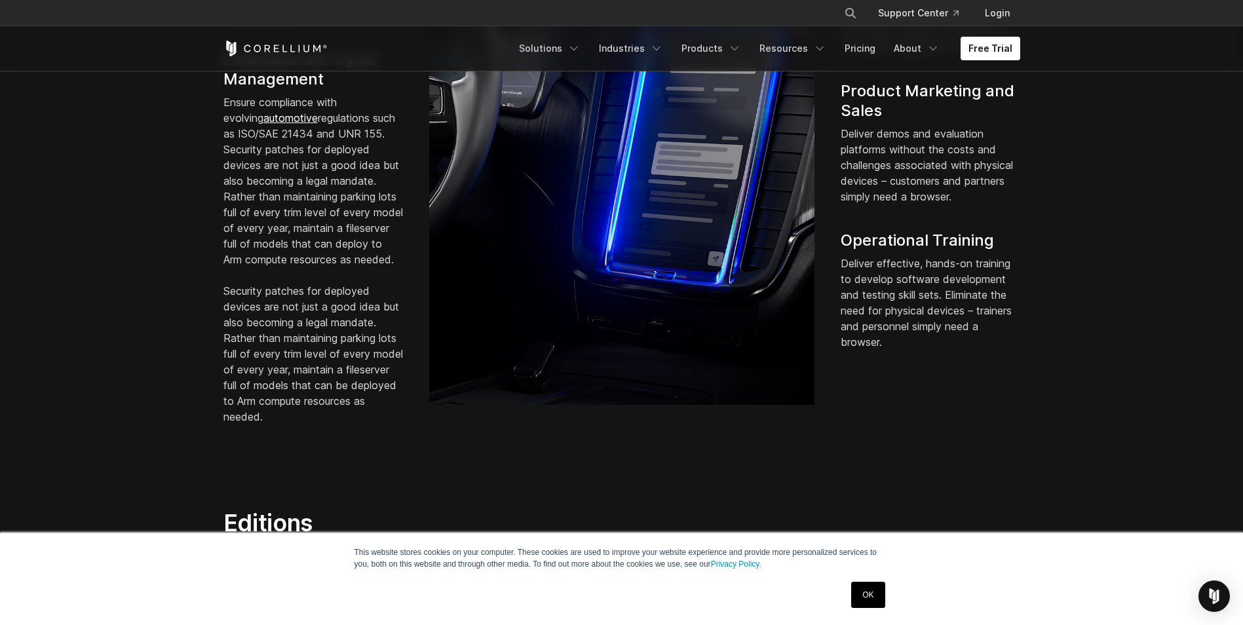
click at [268, 320] on p "Security patches for deployed devices are not just a good idea but also becomin…" at bounding box center [312, 353] width 179 height 141
drag, startPoint x: 265, startPoint y: 324, endPoint x: 377, endPoint y: 342, distance: 113.4
click at [377, 342] on p "Security patches for deployed devices are not just a good idea but also becomin…" at bounding box center [312, 353] width 179 height 141
drag, startPoint x: 377, startPoint y: 342, endPoint x: 348, endPoint y: 357, distance: 33.1
click at [348, 357] on p "Security patches for deployed devices are not just a good idea but also becomin…" at bounding box center [312, 353] width 179 height 141
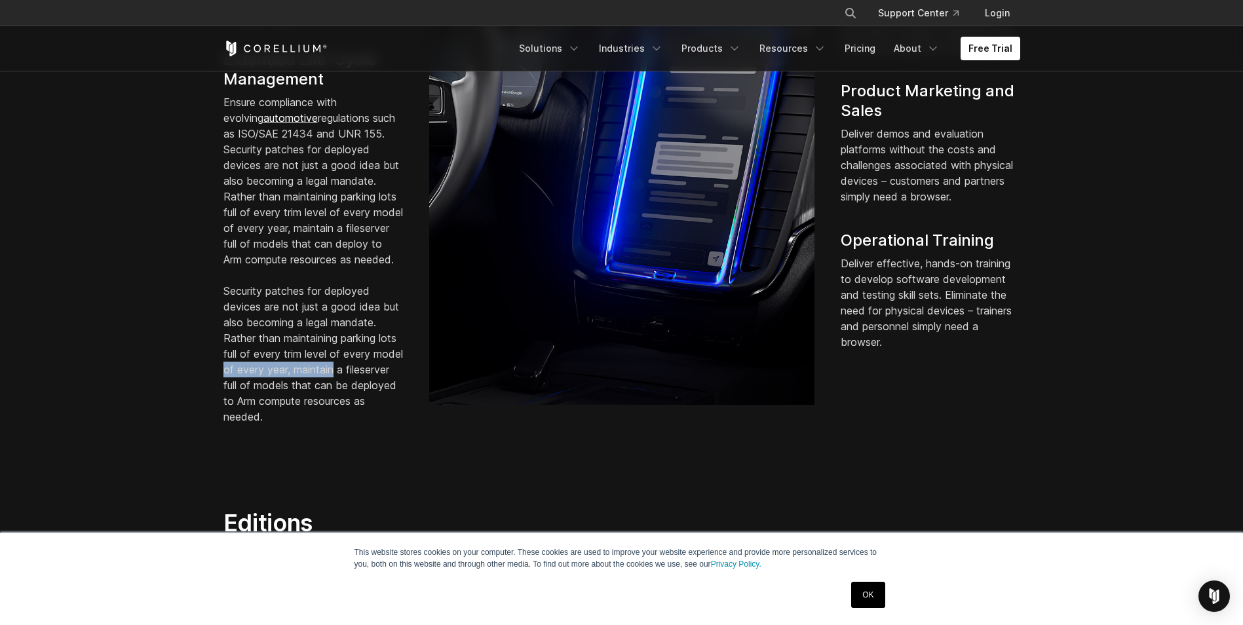
drag, startPoint x: 257, startPoint y: 405, endPoint x: 367, endPoint y: 403, distance: 110.7
click at [367, 403] on p "Security patches for deployed devices are not just a good idea but also becomin…" at bounding box center [312, 353] width 179 height 141
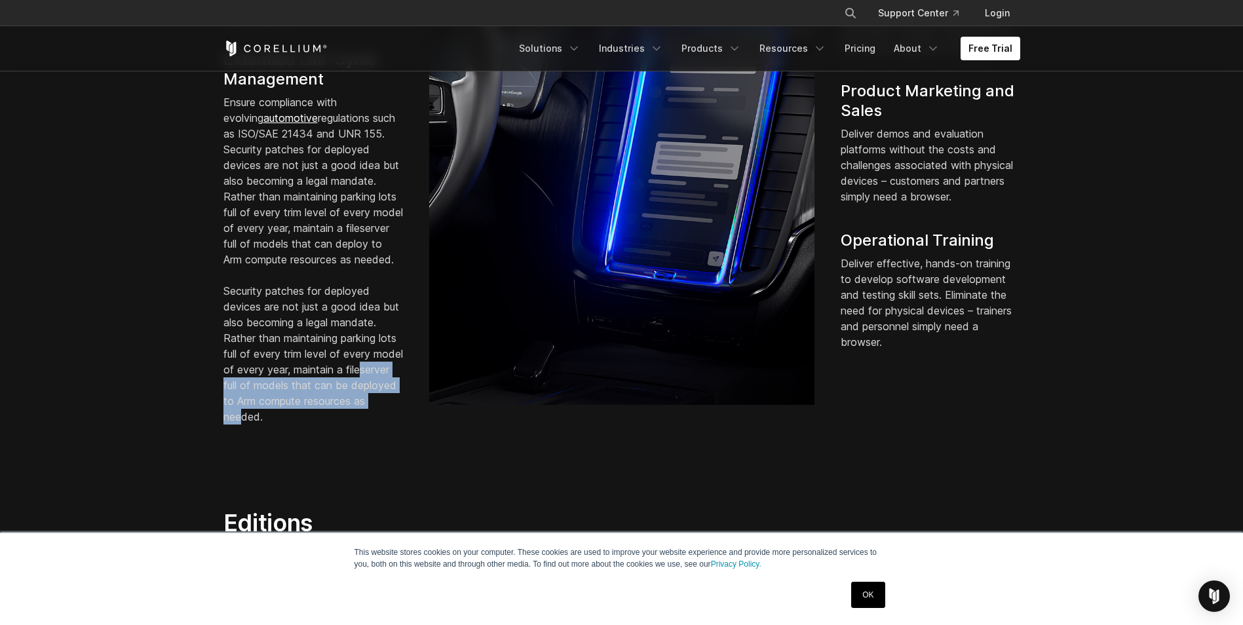
drag, startPoint x: 236, startPoint y: 418, endPoint x: 307, endPoint y: 447, distance: 77.0
click at [307, 424] on p "Security patches for deployed devices are not just a good idea but also becomin…" at bounding box center [312, 353] width 179 height 141
drag, startPoint x: 307, startPoint y: 447, endPoint x: 510, endPoint y: 421, distance: 204.7
click at [510, 407] on div at bounding box center [621, 138] width 411 height 538
